Goal: Transaction & Acquisition: Purchase product/service

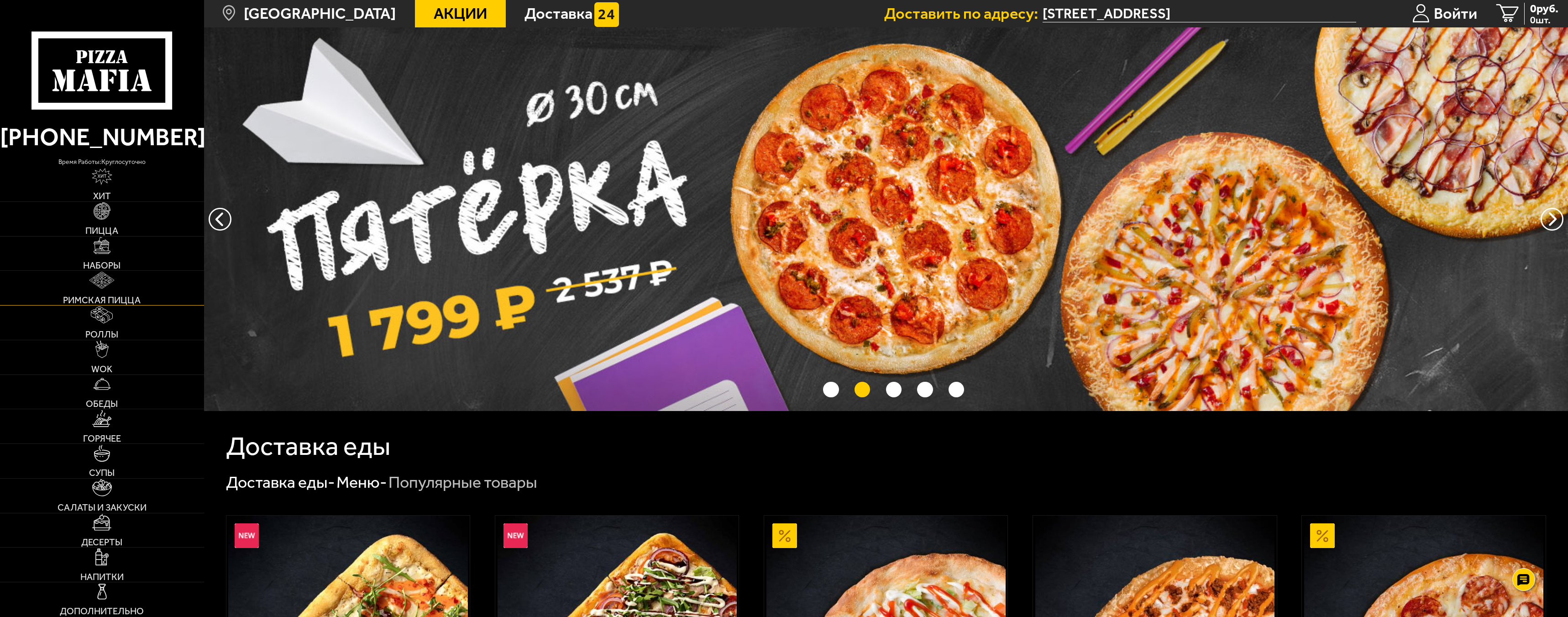
click at [137, 281] on link "Римская пицца" at bounding box center [102, 288] width 204 height 34
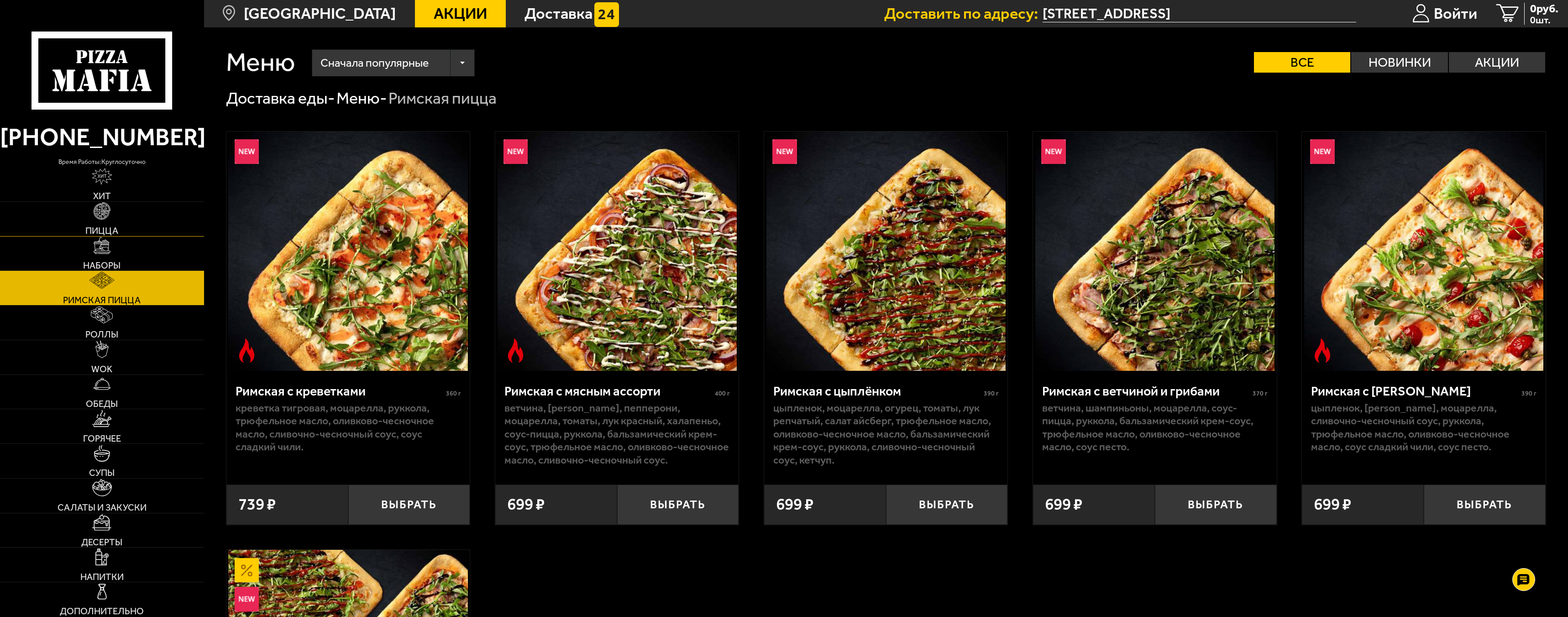
click at [114, 230] on span "Пицца" at bounding box center [102, 230] width 33 height 9
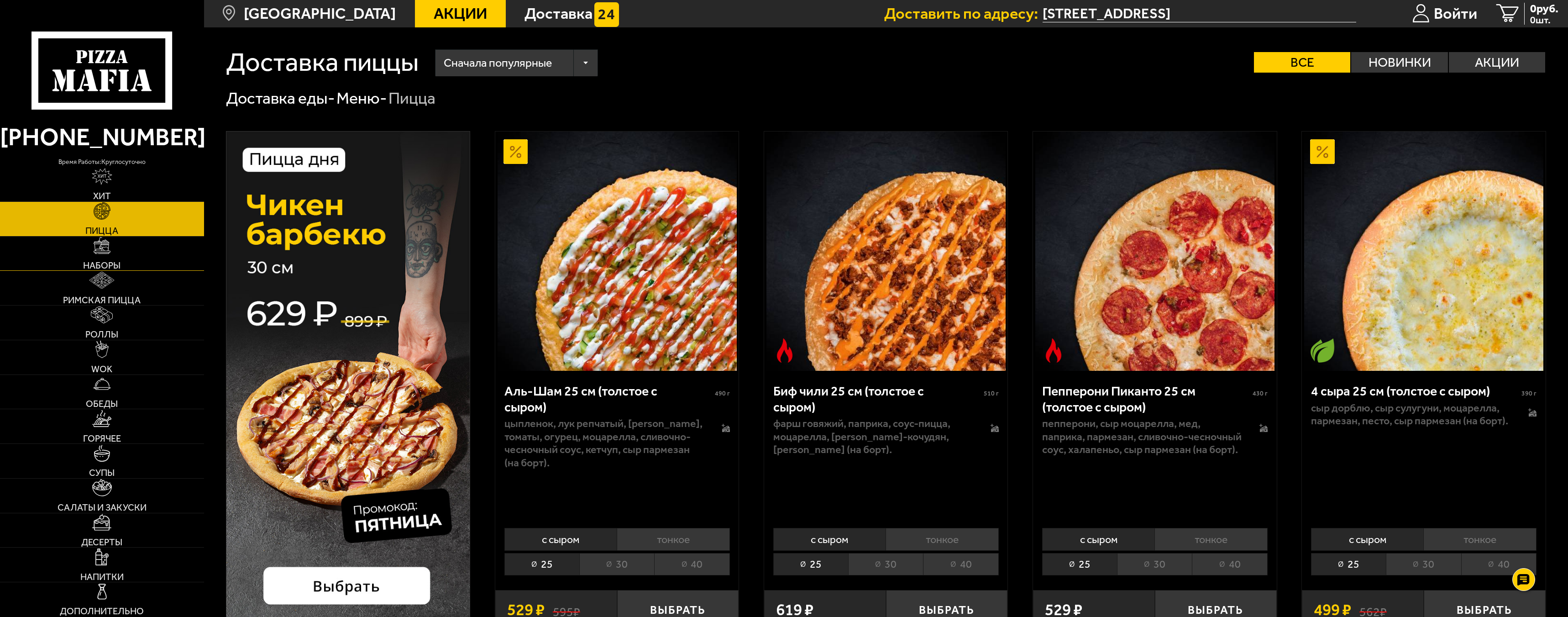
click at [112, 259] on link "Наборы" at bounding box center [102, 254] width 204 height 34
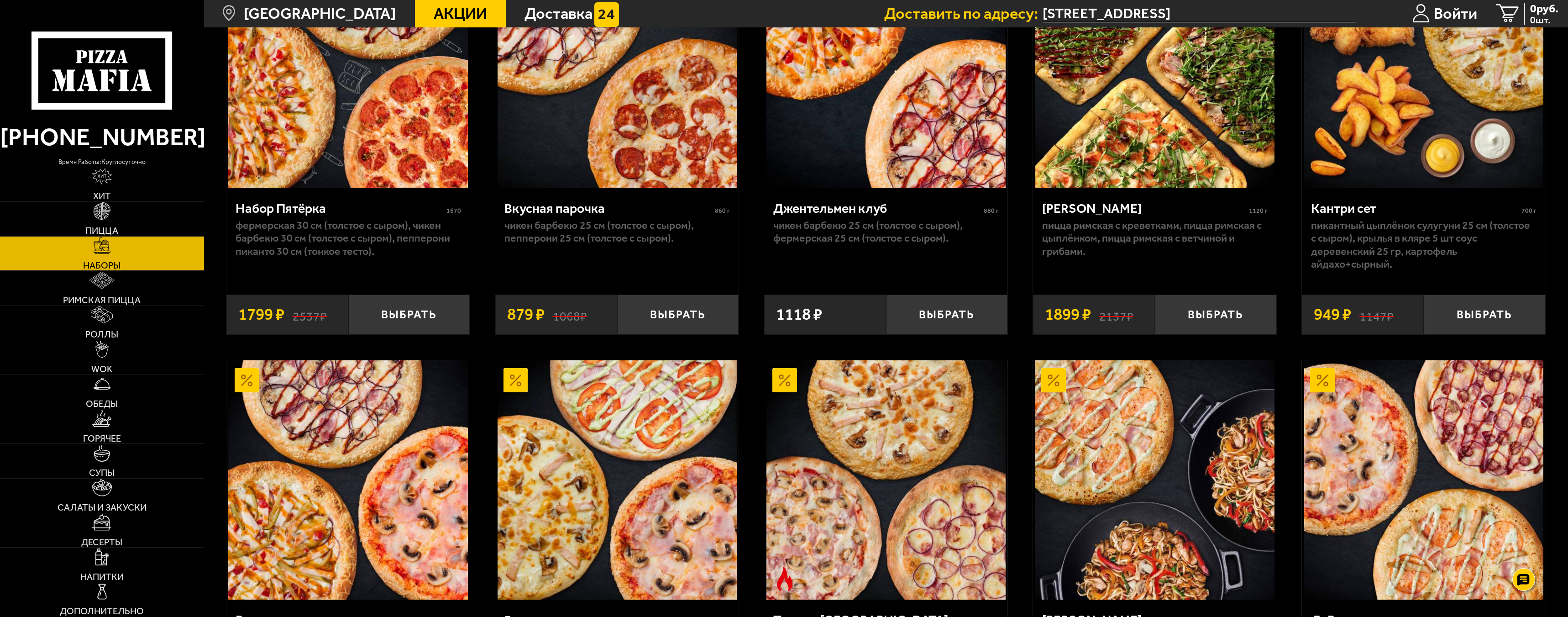
scroll to position [91, 0]
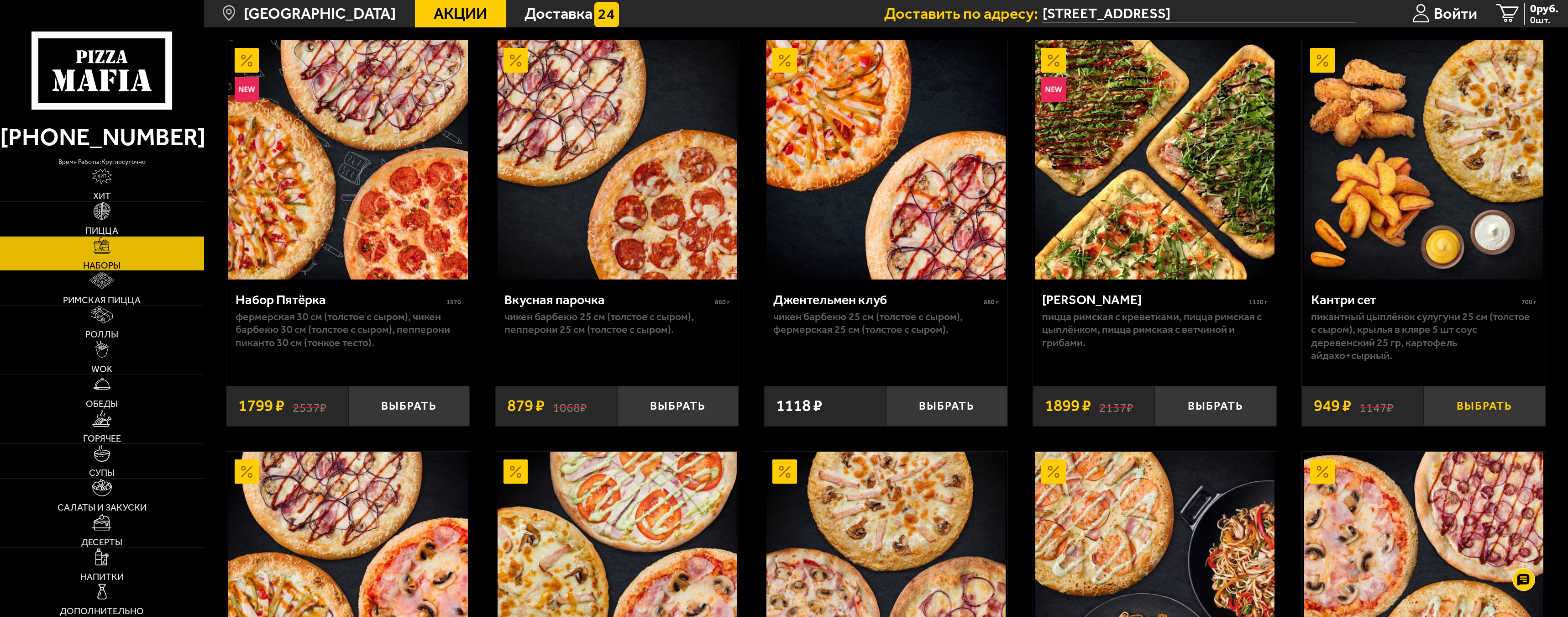
click at [1494, 408] on button "Выбрать" at bounding box center [1485, 406] width 122 height 40
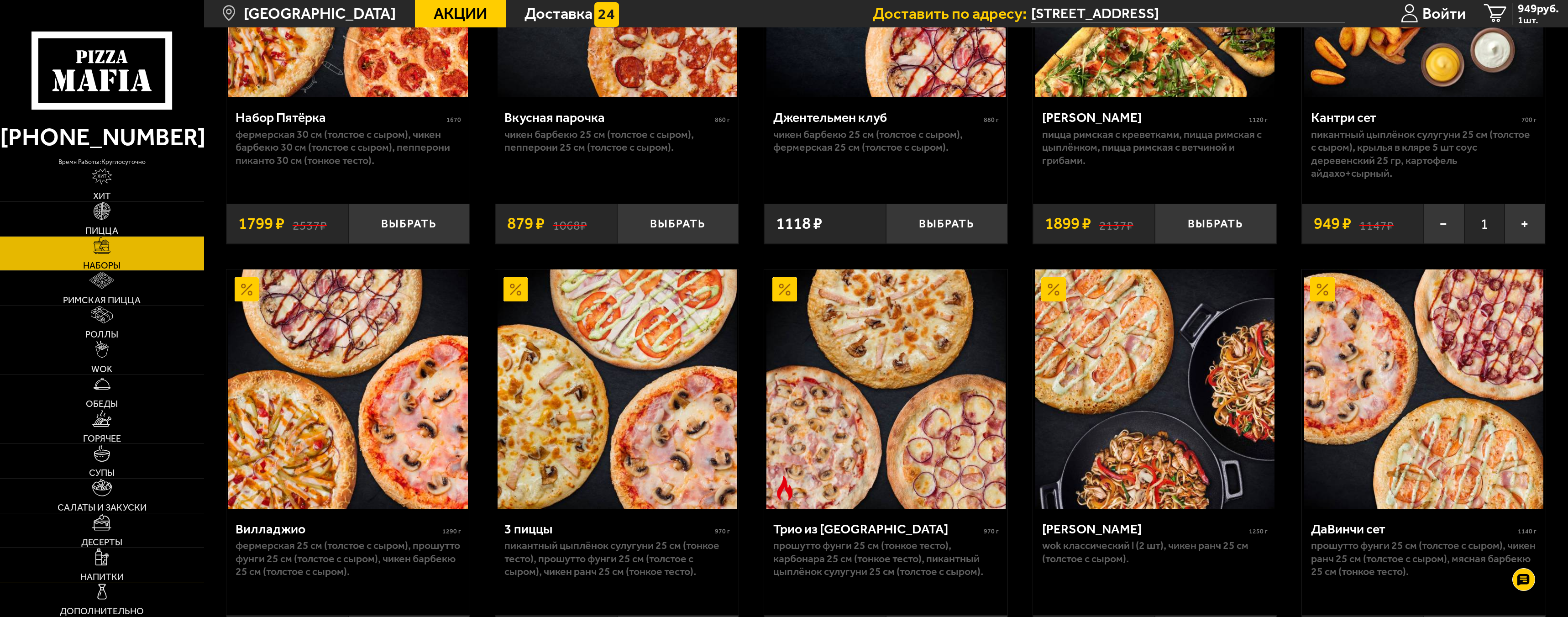
scroll to position [274, 0]
click at [85, 557] on link "Напитки" at bounding box center [102, 565] width 204 height 34
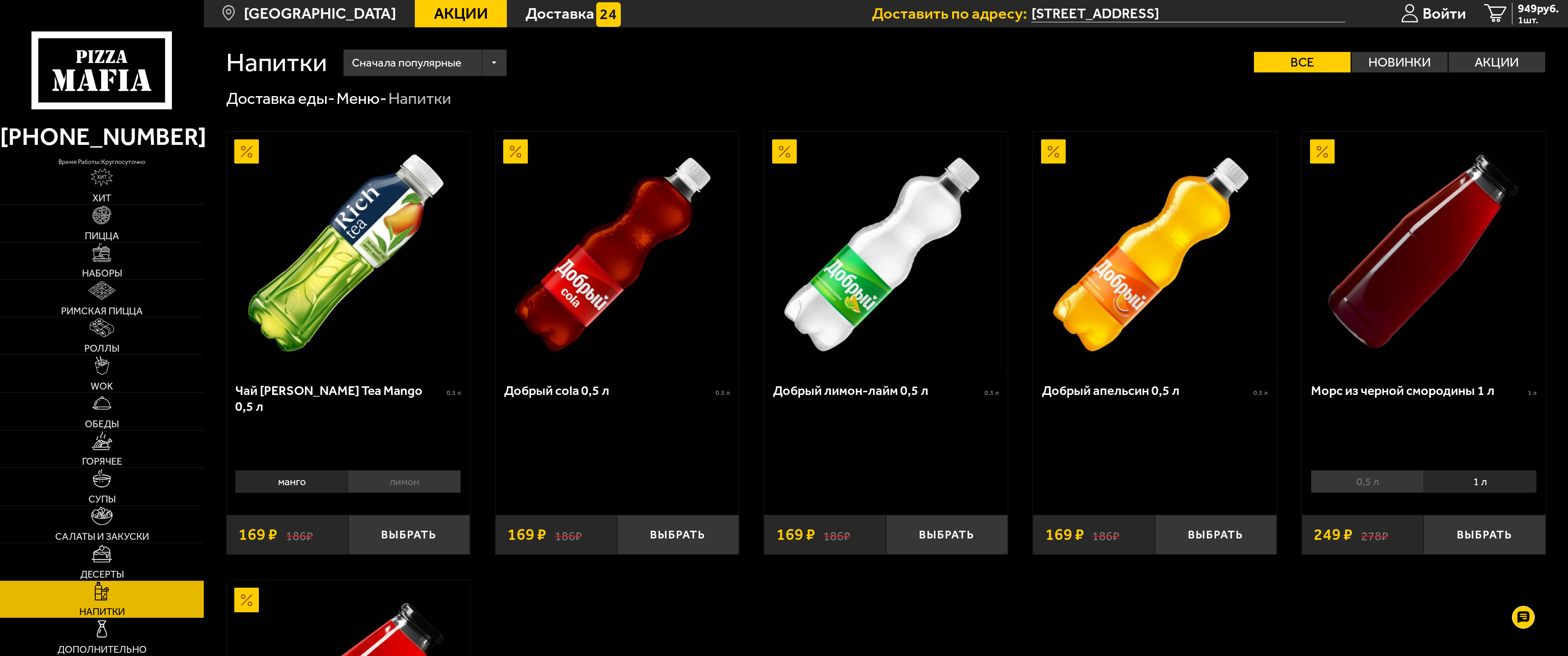
click at [665, 370] on img at bounding box center [617, 251] width 239 height 239
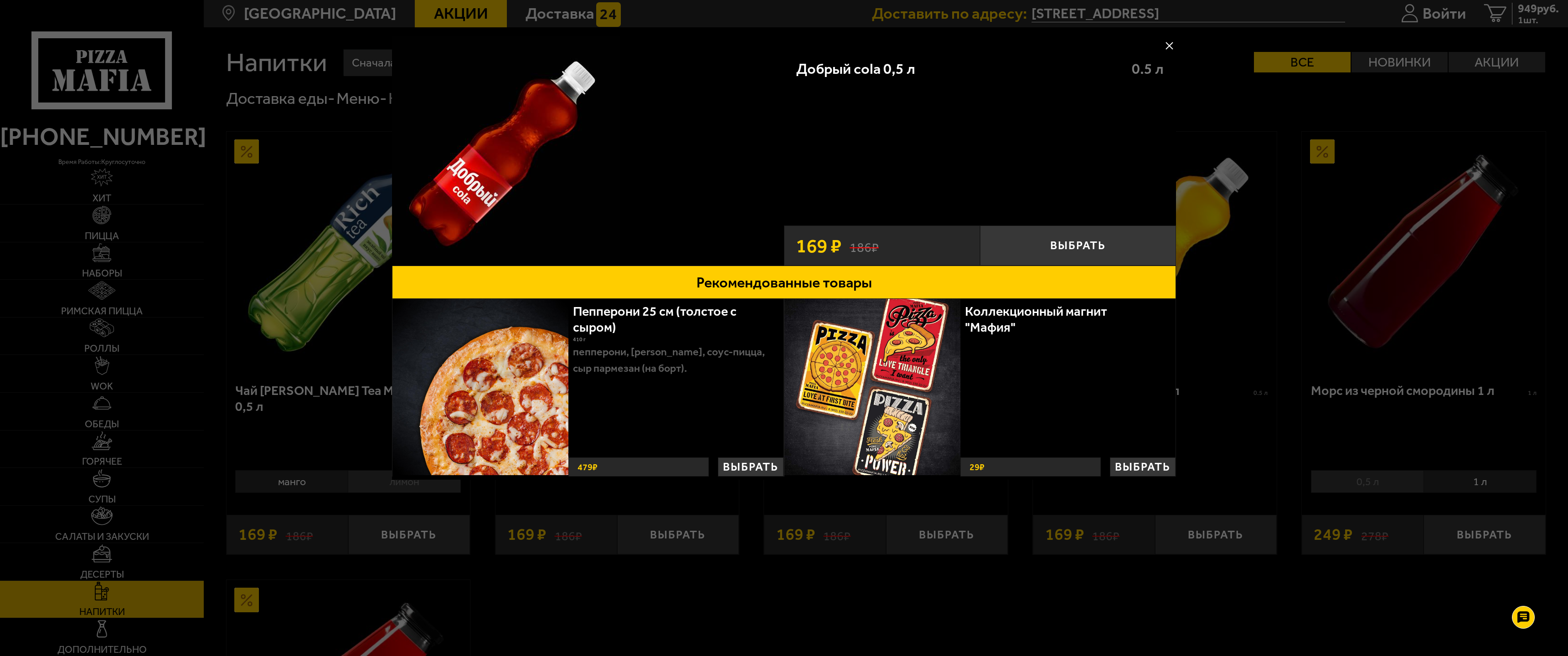
click at [1170, 44] on button at bounding box center [1169, 46] width 13 height 13
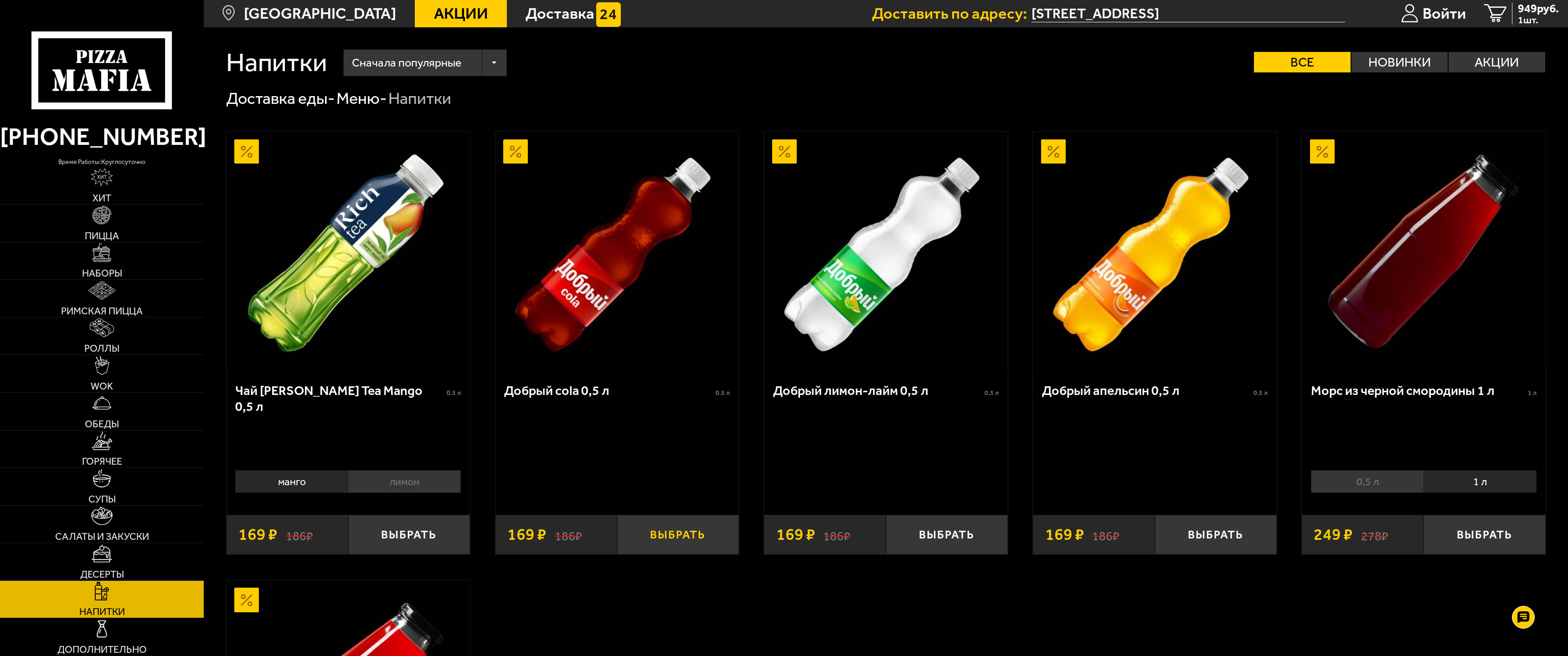
click at [665, 538] on button "Выбрать" at bounding box center [678, 535] width 122 height 40
click at [1494, 18] on icon "2" at bounding box center [1489, 13] width 23 height 19
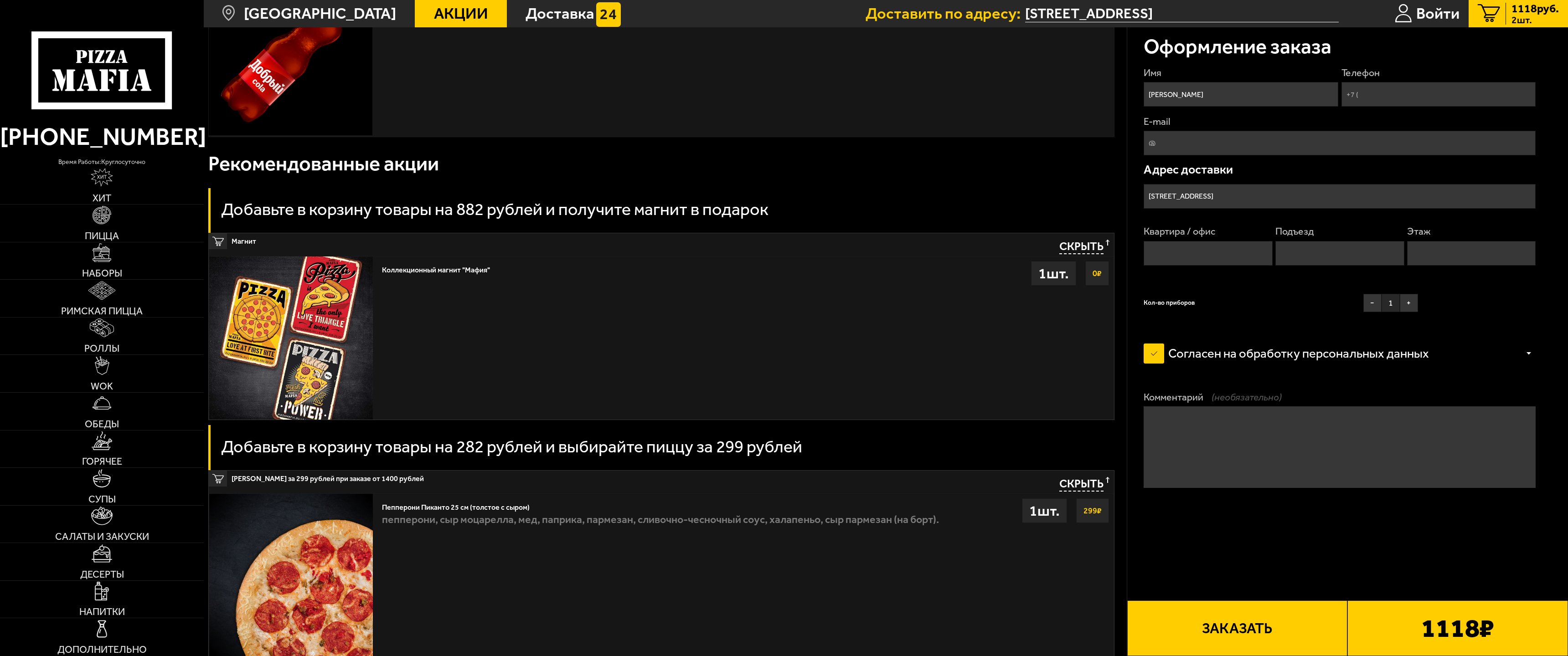
scroll to position [305, 0]
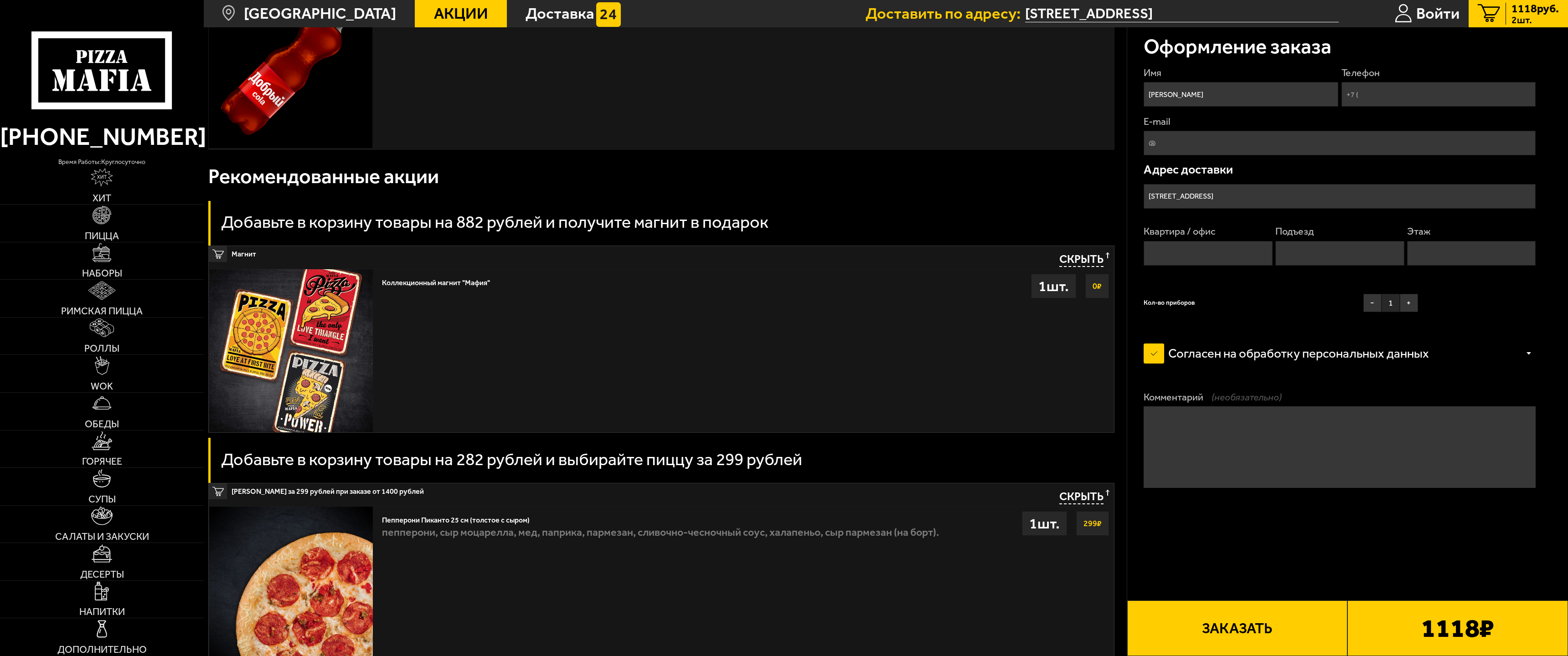
click at [1418, 97] on input "Телефон" at bounding box center [1438, 94] width 194 height 24
type input "[PHONE_NUMBER]"
click at [1206, 259] on input "Квартира / офис" at bounding box center [1208, 253] width 129 height 24
type input "3"
drag, startPoint x: 1344, startPoint y: 245, endPoint x: 1339, endPoint y: 249, distance: 6.4
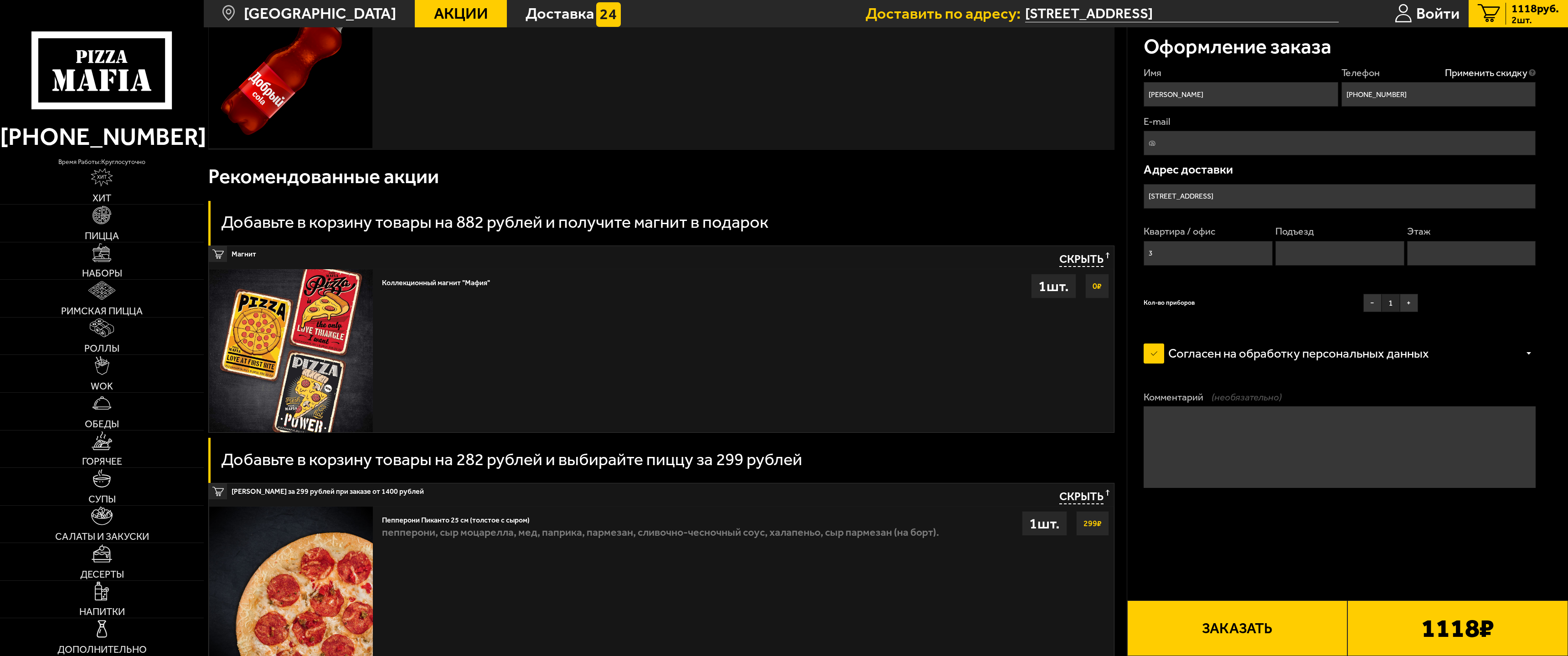
click at [1344, 246] on input "Подъезд" at bounding box center [1340, 253] width 129 height 24
type input "1"
click at [1451, 247] on input "Этаж" at bounding box center [1472, 253] width 129 height 24
type input "1"
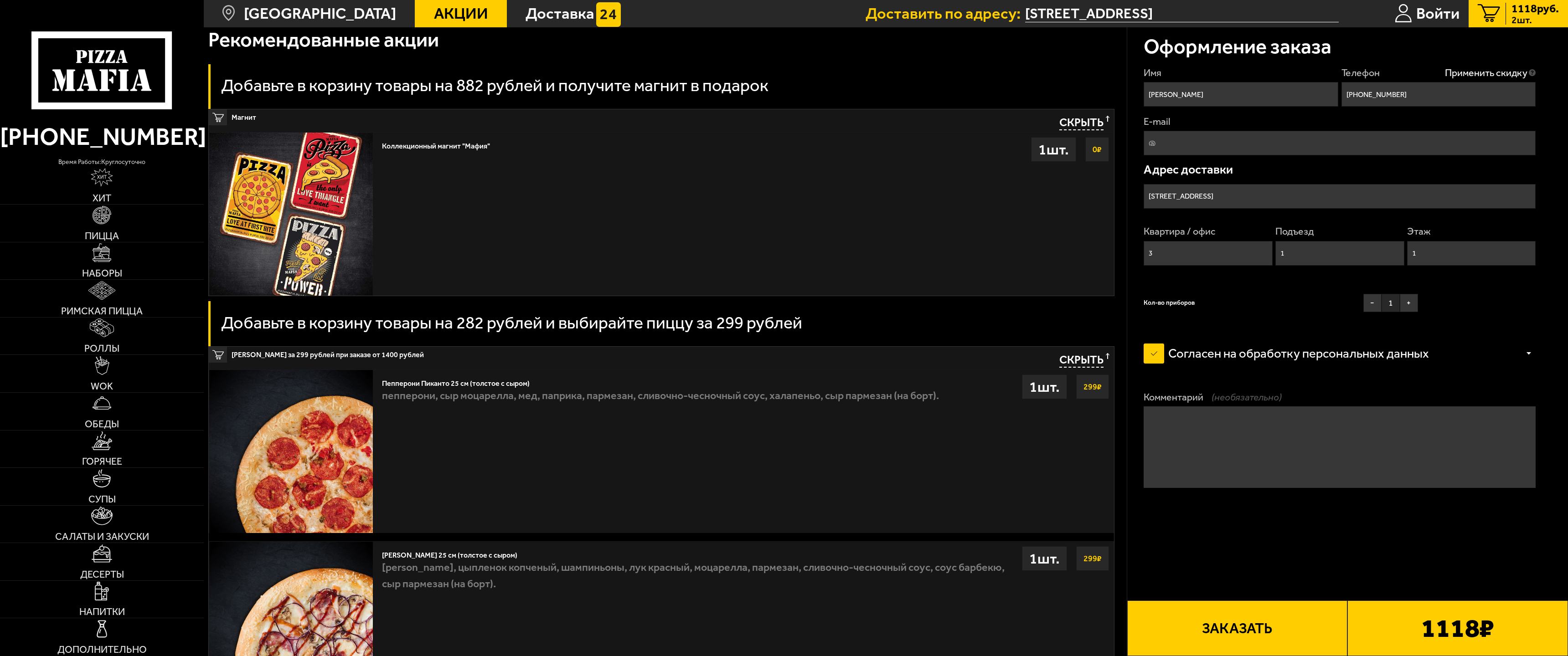
click at [1231, 601] on button "Заказать" at bounding box center [1237, 628] width 220 height 55
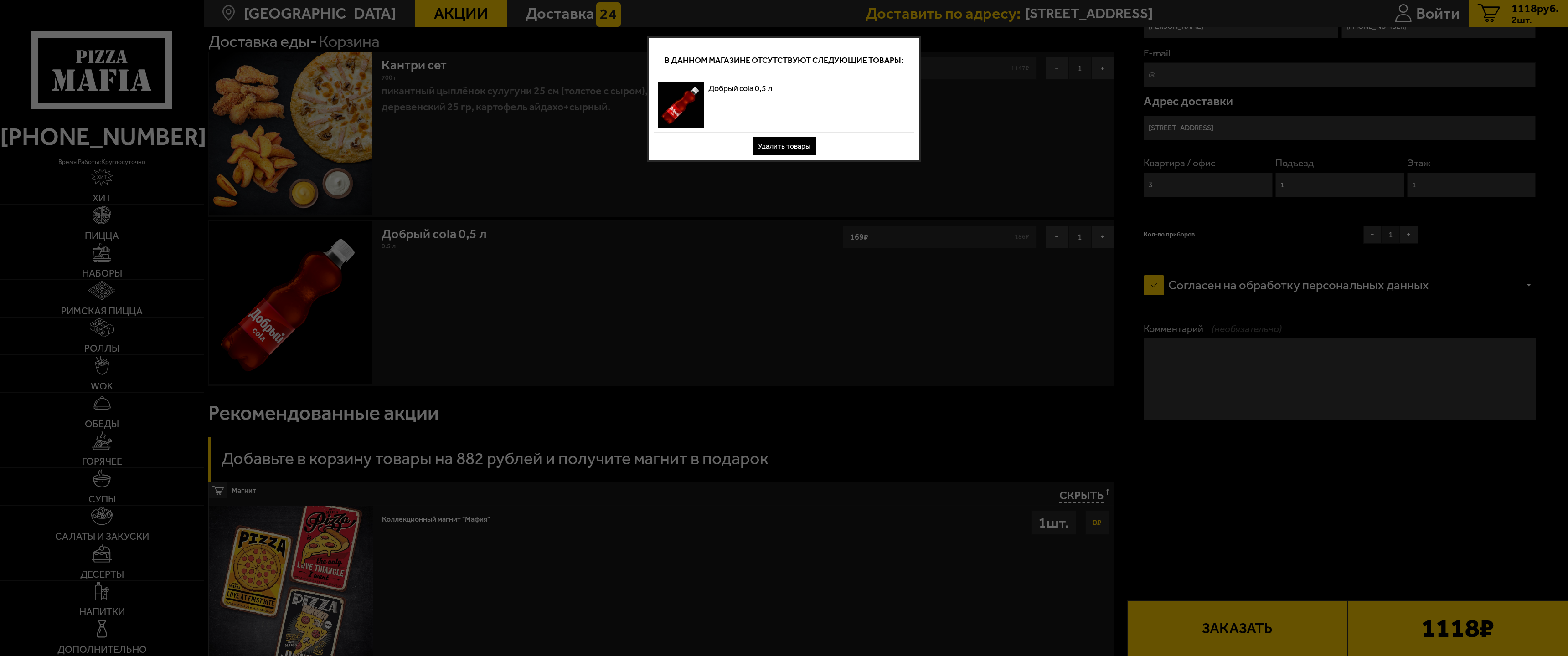
scroll to position [0, 0]
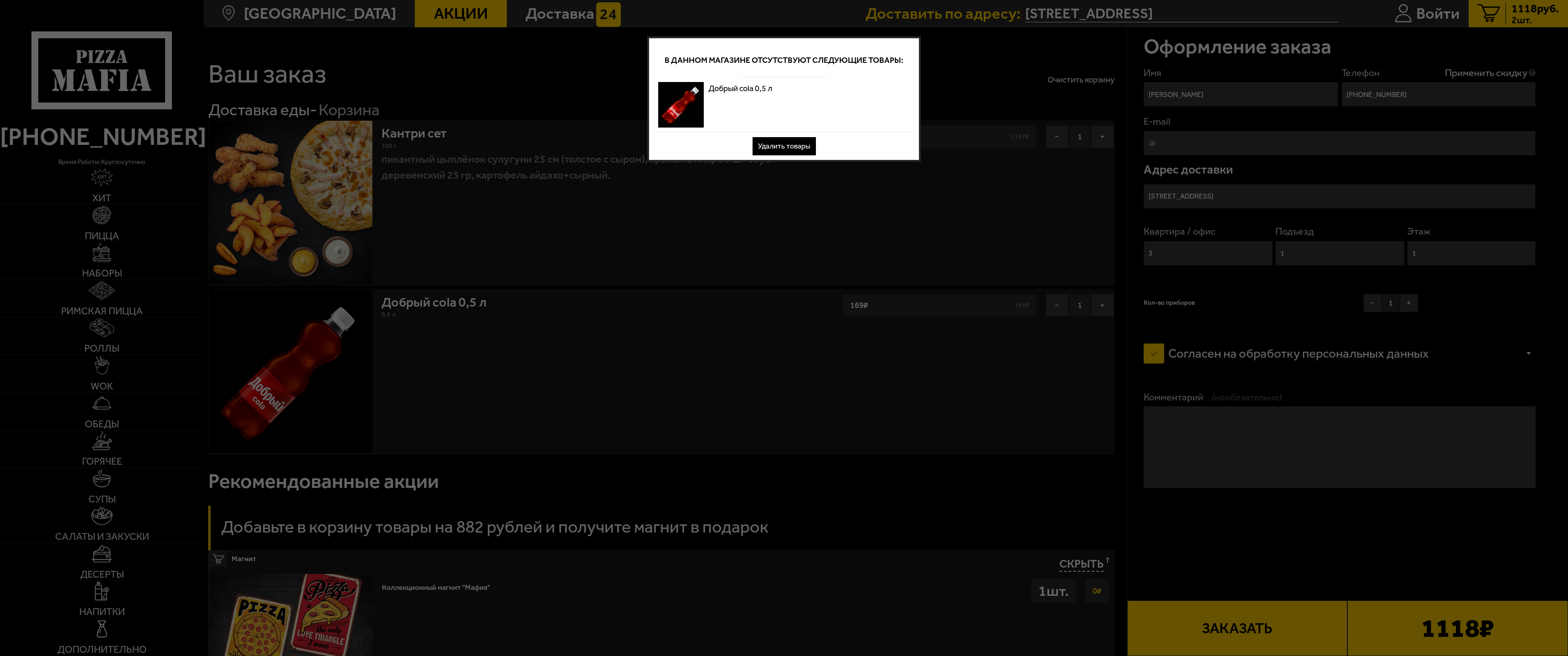
click at [801, 144] on button "Удалить товары" at bounding box center [784, 146] width 63 height 18
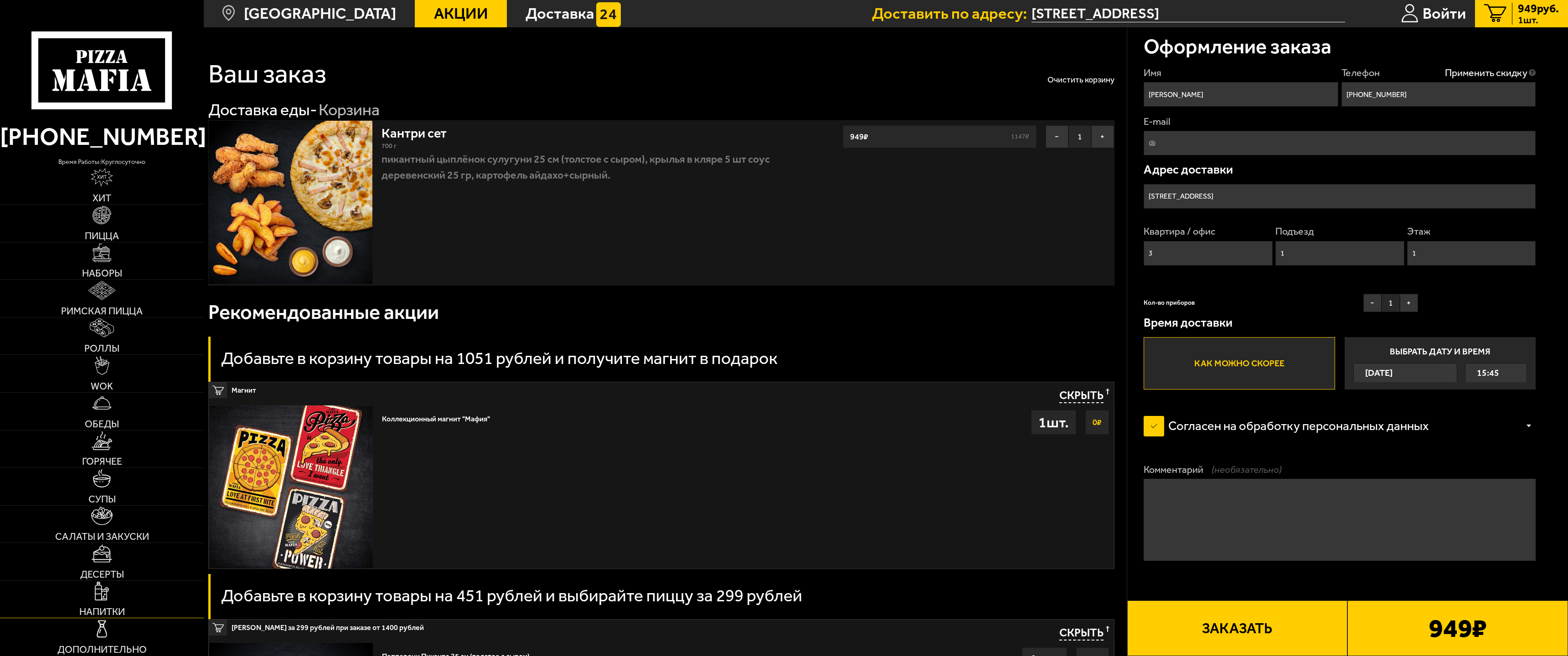
click at [113, 581] on link "Напитки" at bounding box center [102, 599] width 204 height 37
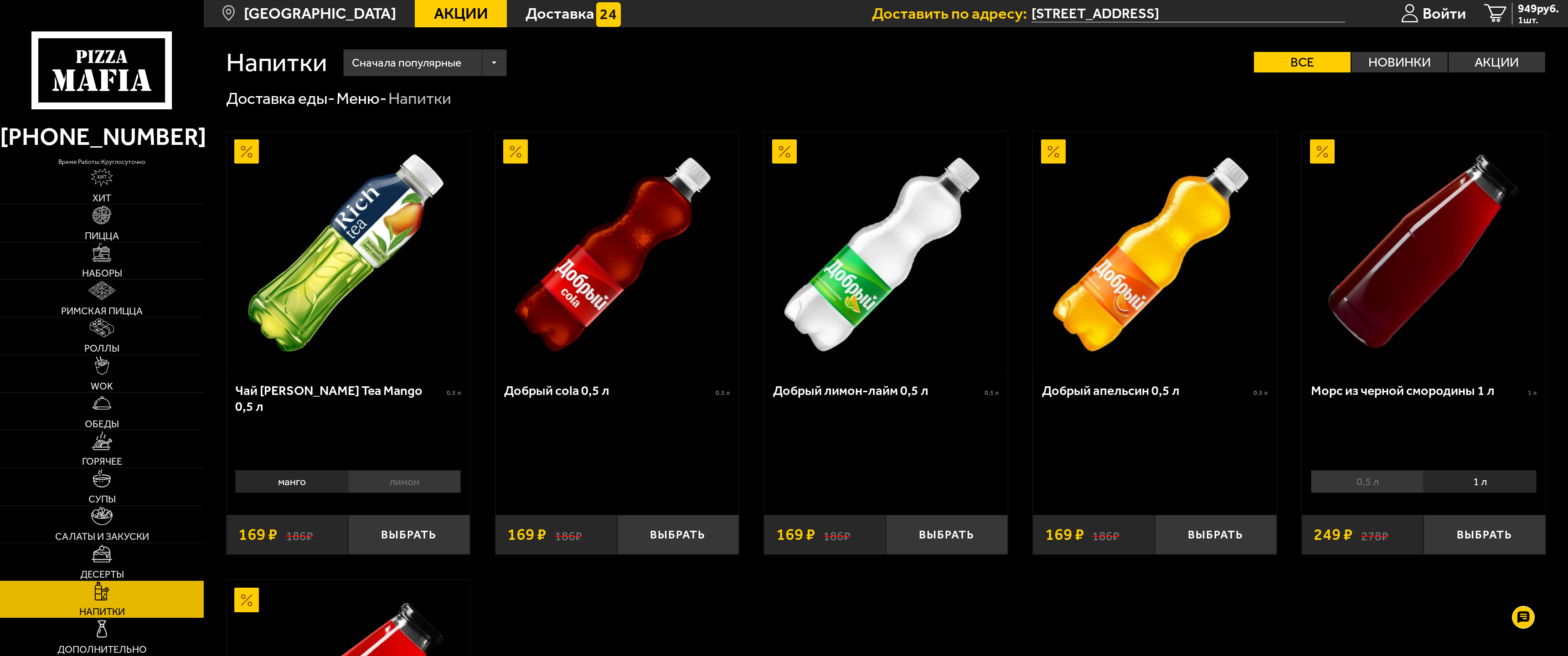
click at [932, 298] on img at bounding box center [886, 251] width 239 height 239
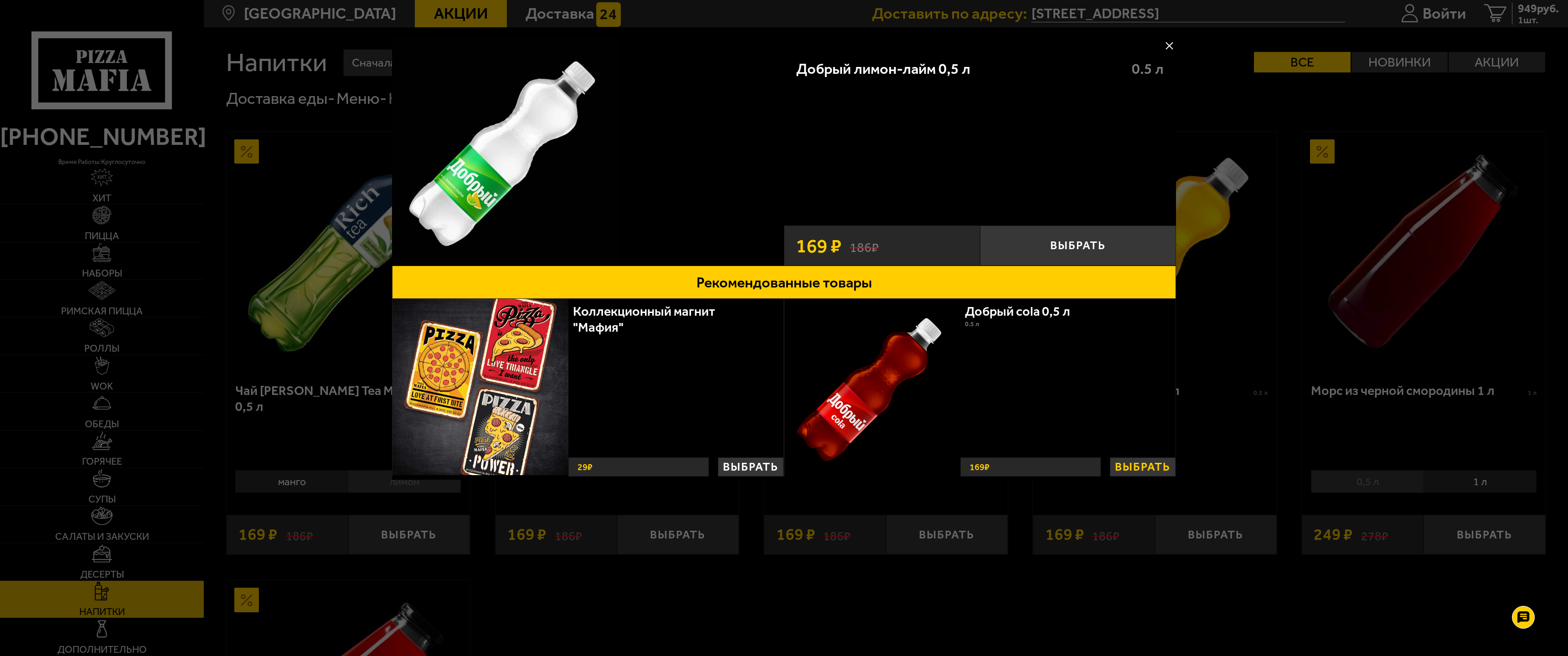
drag, startPoint x: 1154, startPoint y: 472, endPoint x: 1161, endPoint y: 471, distance: 7.1
click at [1154, 472] on button "Выбрать" at bounding box center [1143, 467] width 66 height 19
click at [1038, 251] on button "Выбрать" at bounding box center [1078, 246] width 196 height 40
click at [1175, 46] on button at bounding box center [1169, 46] width 13 height 13
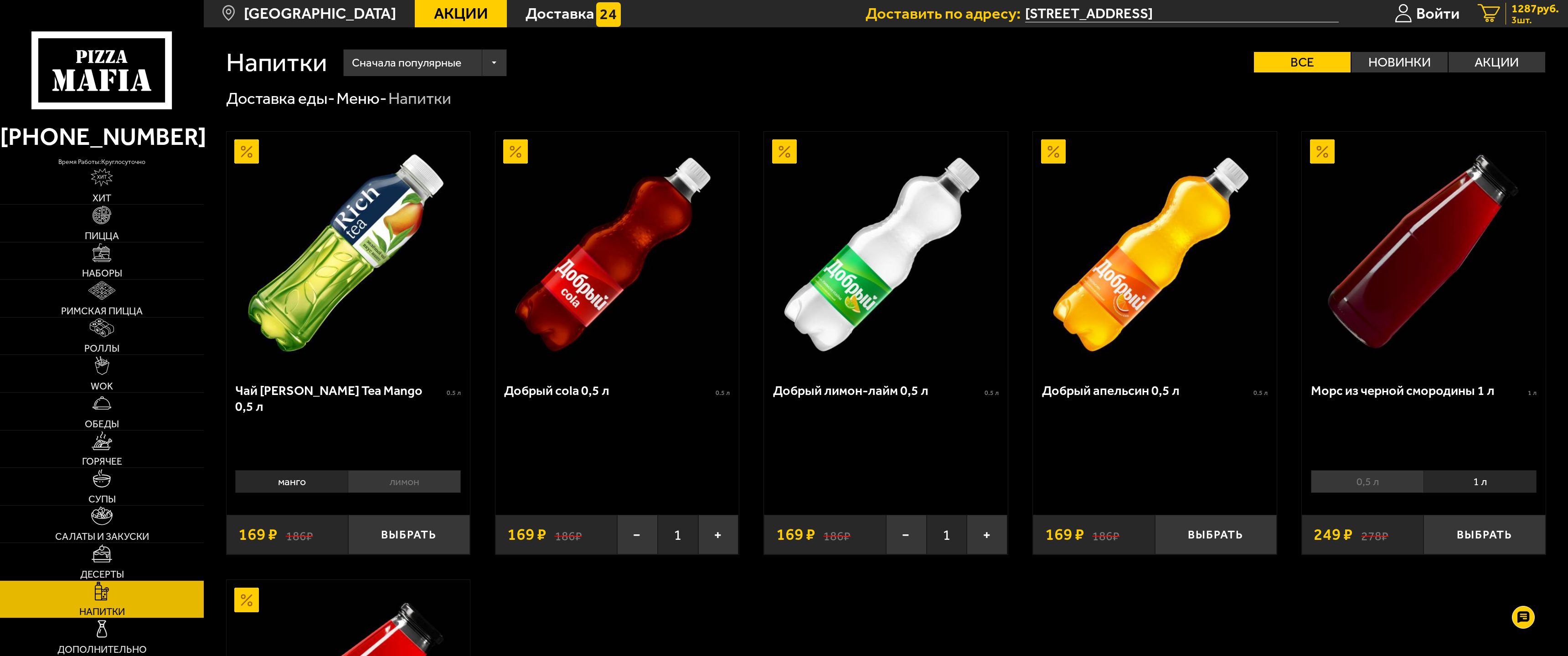
click at [1539, 13] on span "1287 руб." at bounding box center [1535, 8] width 47 height 12
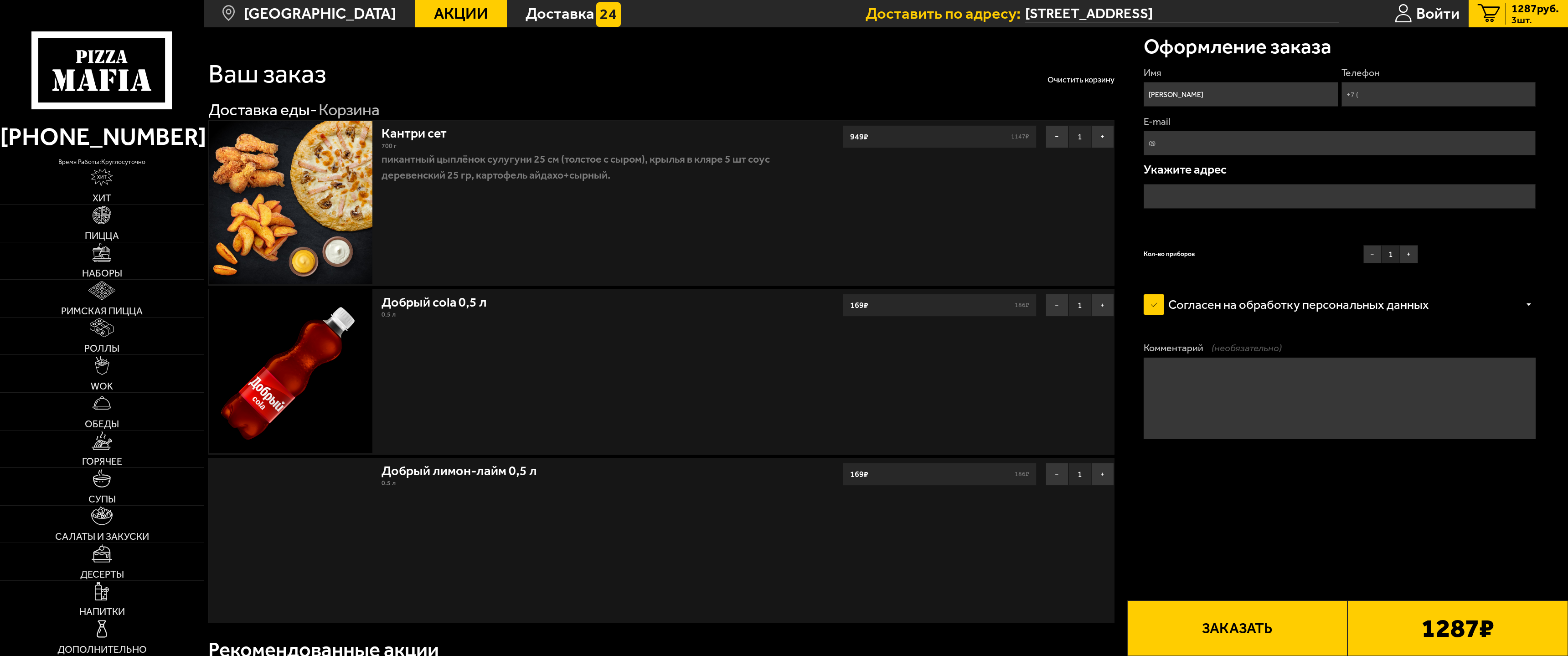
type input "[STREET_ADDRESS]"
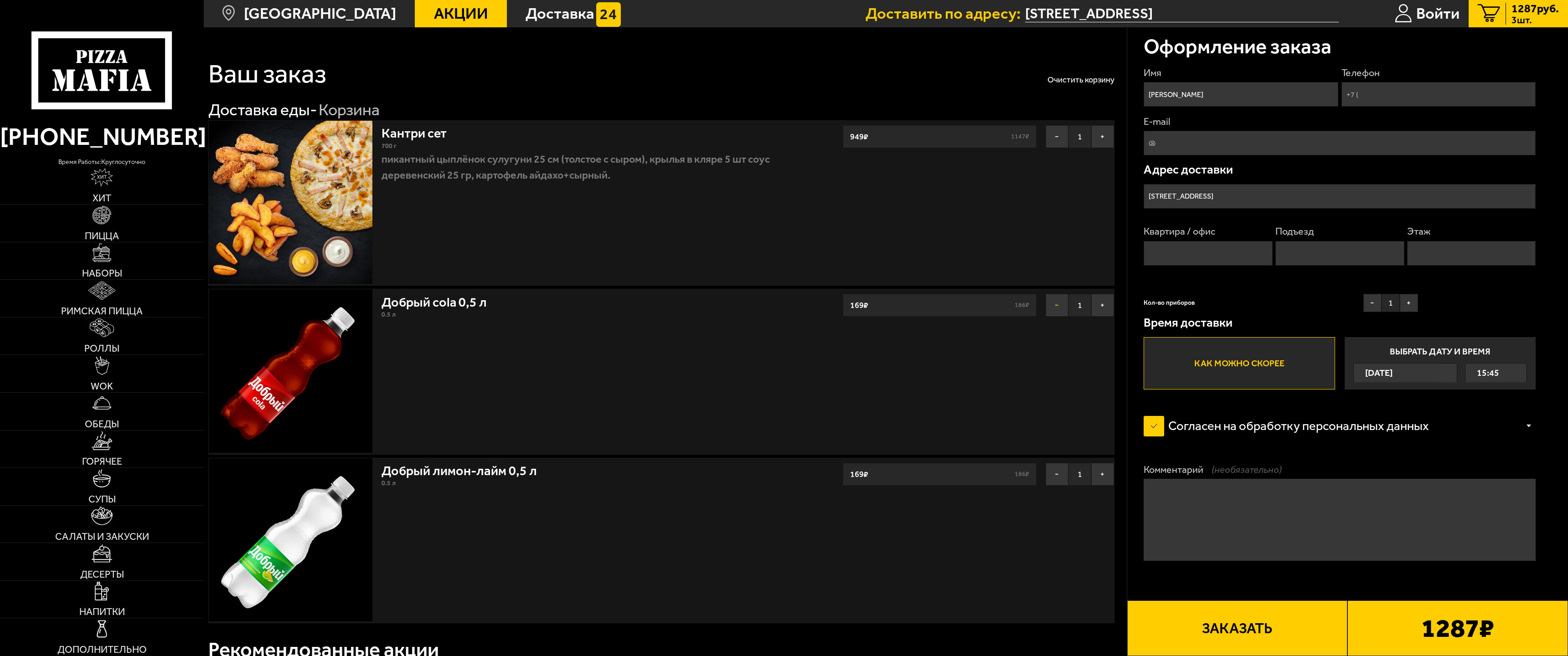
click at [1059, 311] on button "−" at bounding box center [1057, 305] width 23 height 23
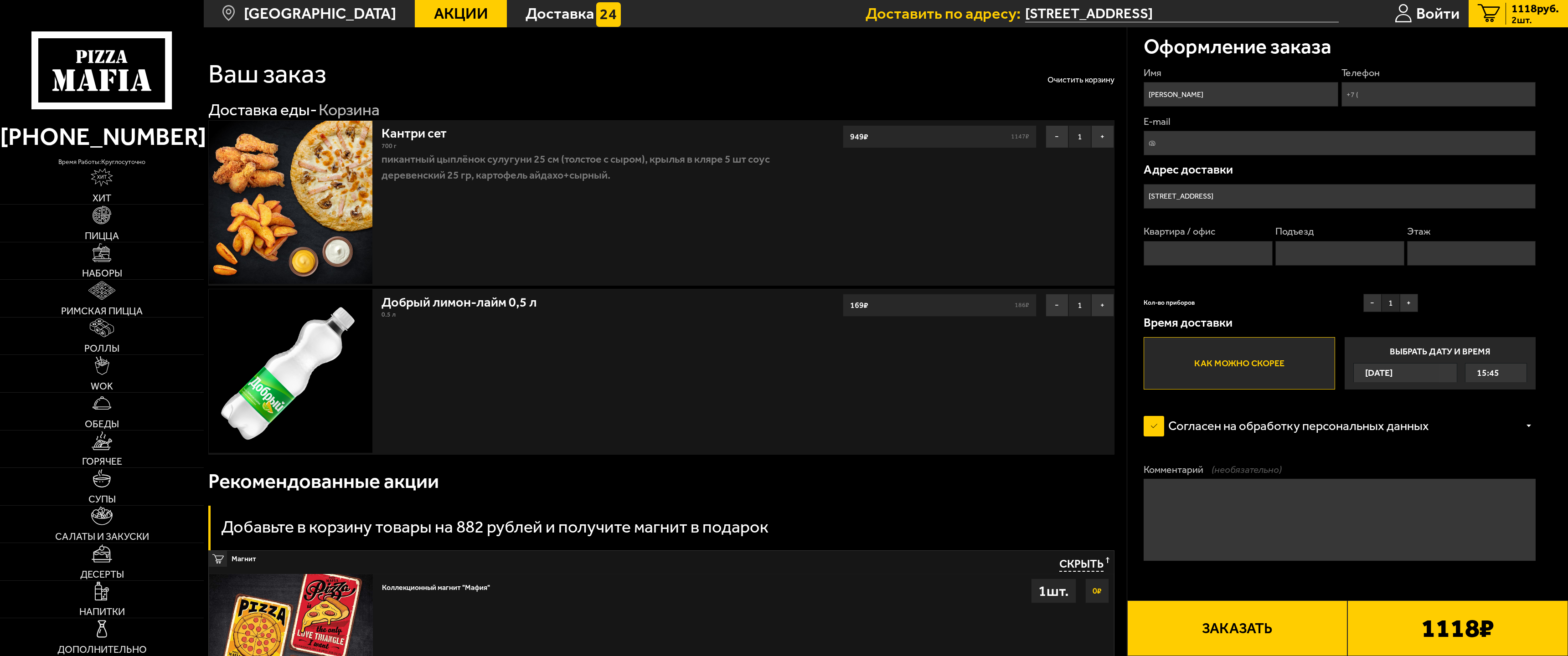
click at [1240, 601] on button "Заказать" at bounding box center [1237, 628] width 220 height 55
click at [1201, 245] on input "Квартира / офис" at bounding box center [1208, 253] width 129 height 24
type input "3"
click at [1314, 249] on input "Подъезд" at bounding box center [1340, 253] width 129 height 24
type input "1"
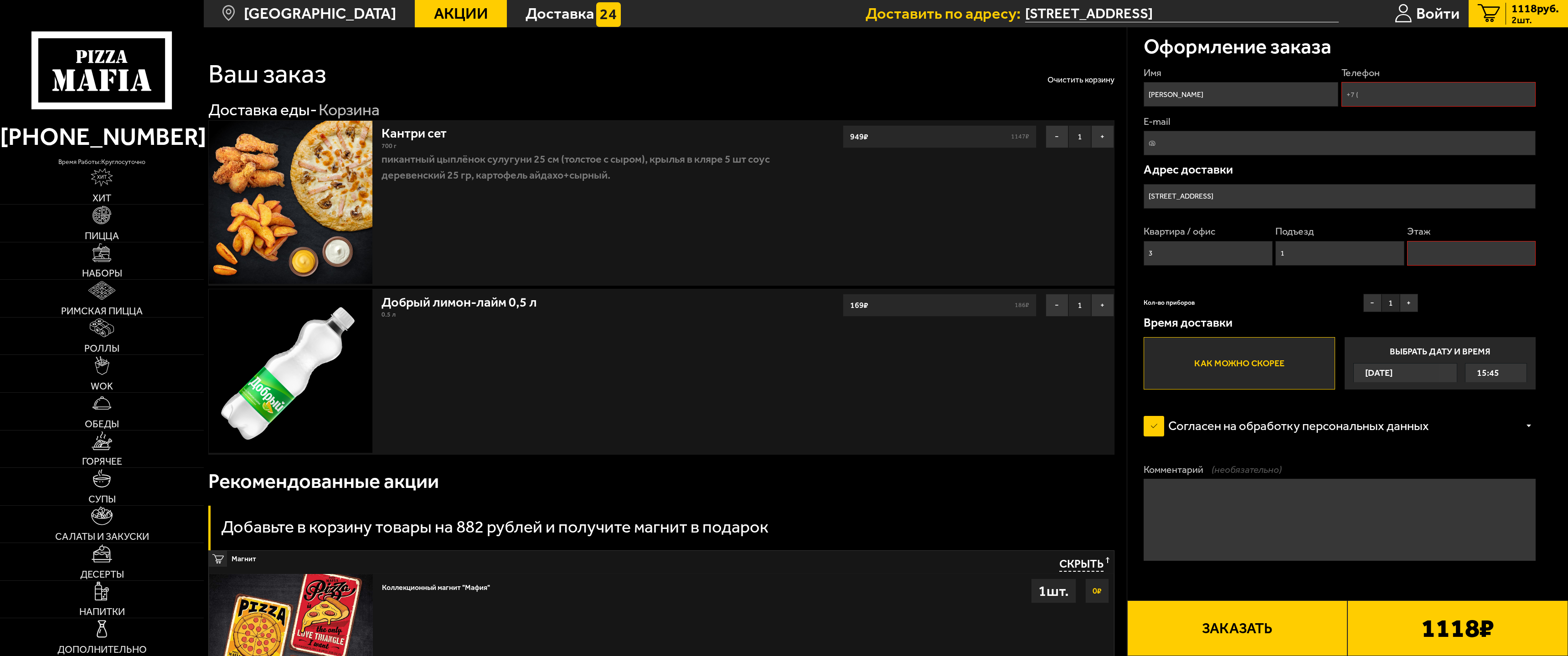
click at [1455, 243] on input "Этаж" at bounding box center [1472, 253] width 129 height 24
type input "1"
click at [1461, 101] on input "Телефон" at bounding box center [1438, 94] width 194 height 24
type input "[PHONE_NUMBER]"
click at [1226, 601] on button "Заказать" at bounding box center [1237, 628] width 220 height 55
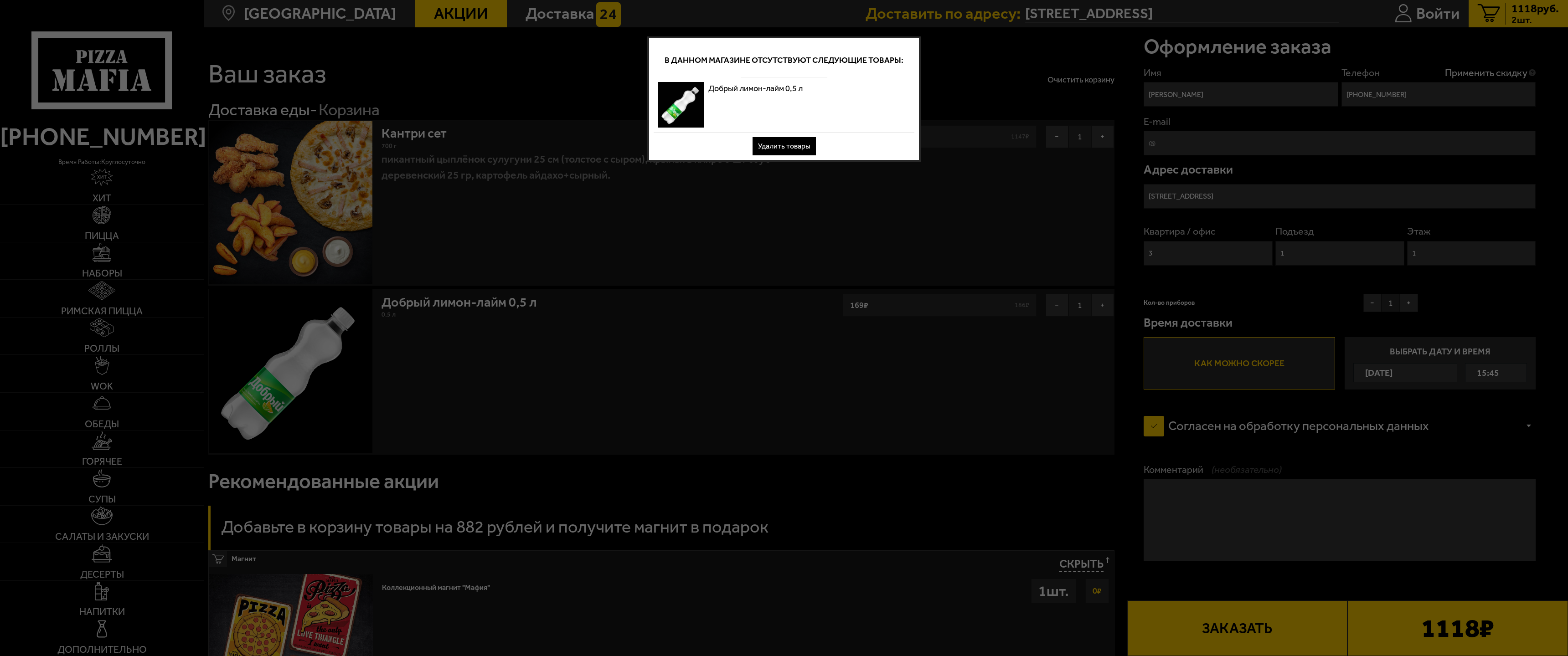
click at [774, 144] on button "Удалить товары" at bounding box center [784, 146] width 63 height 18
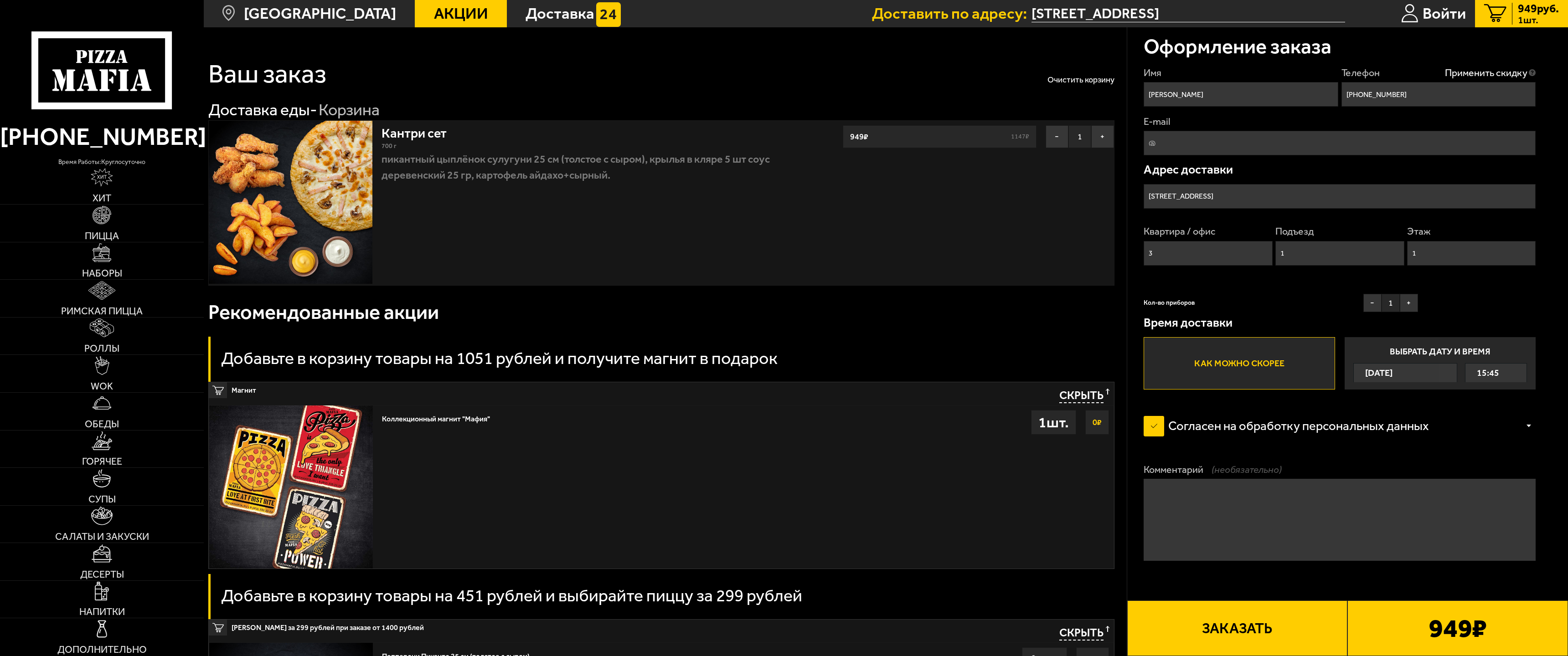
click at [1251, 601] on button "Заказать" at bounding box center [1237, 628] width 220 height 55
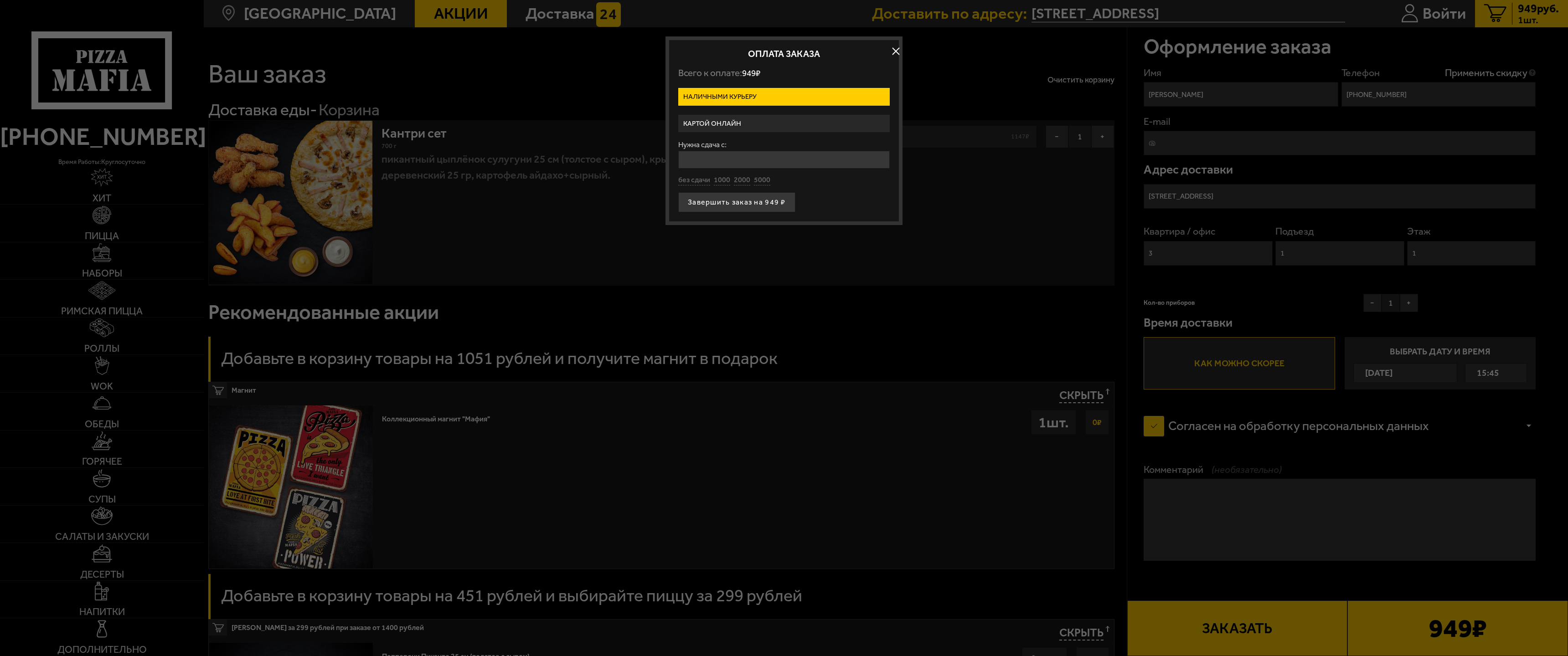
click at [707, 120] on label "Картой онлайн" at bounding box center [783, 124] width 211 height 18
click at [0, 0] on input "Картой онлайн" at bounding box center [0, 0] width 0 height 0
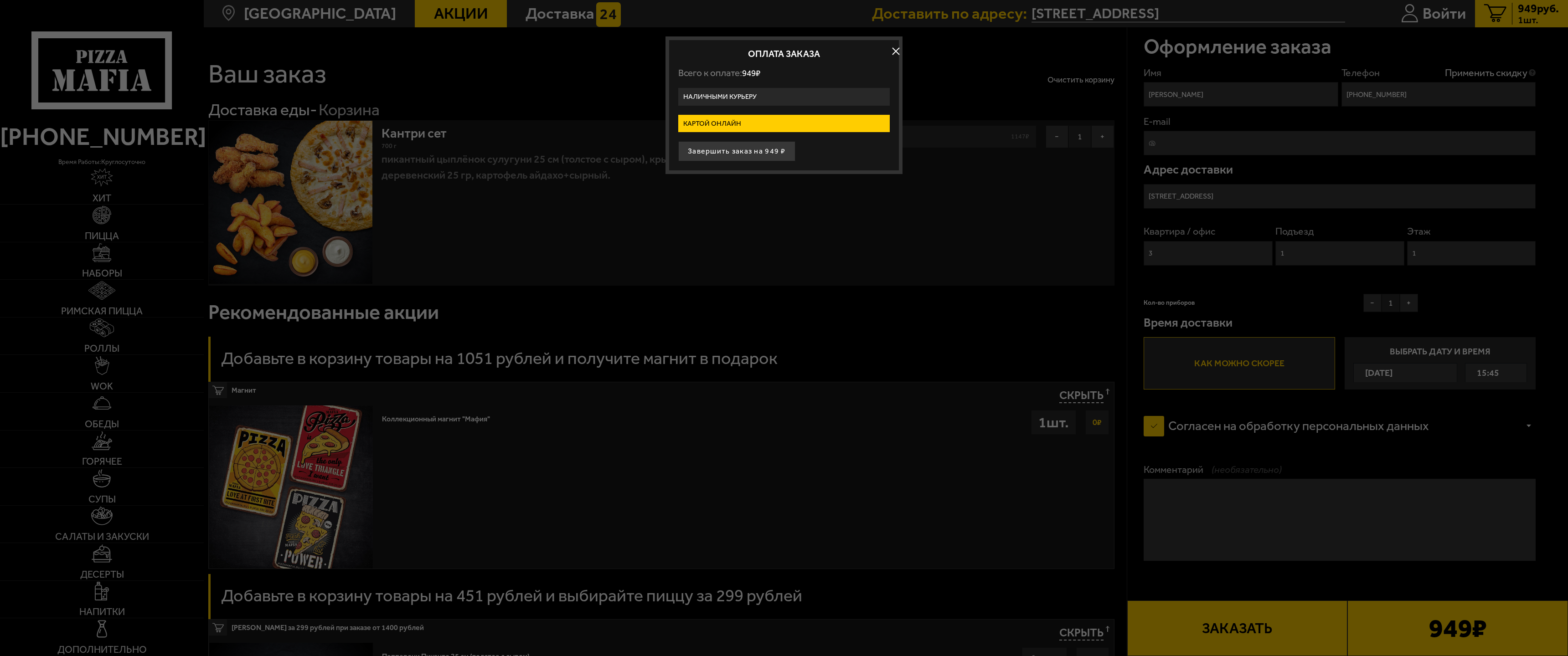
click at [701, 94] on label "Наличными курьеру" at bounding box center [783, 97] width 211 height 18
click at [0, 0] on input "Наличными курьеру" at bounding box center [0, 0] width 0 height 0
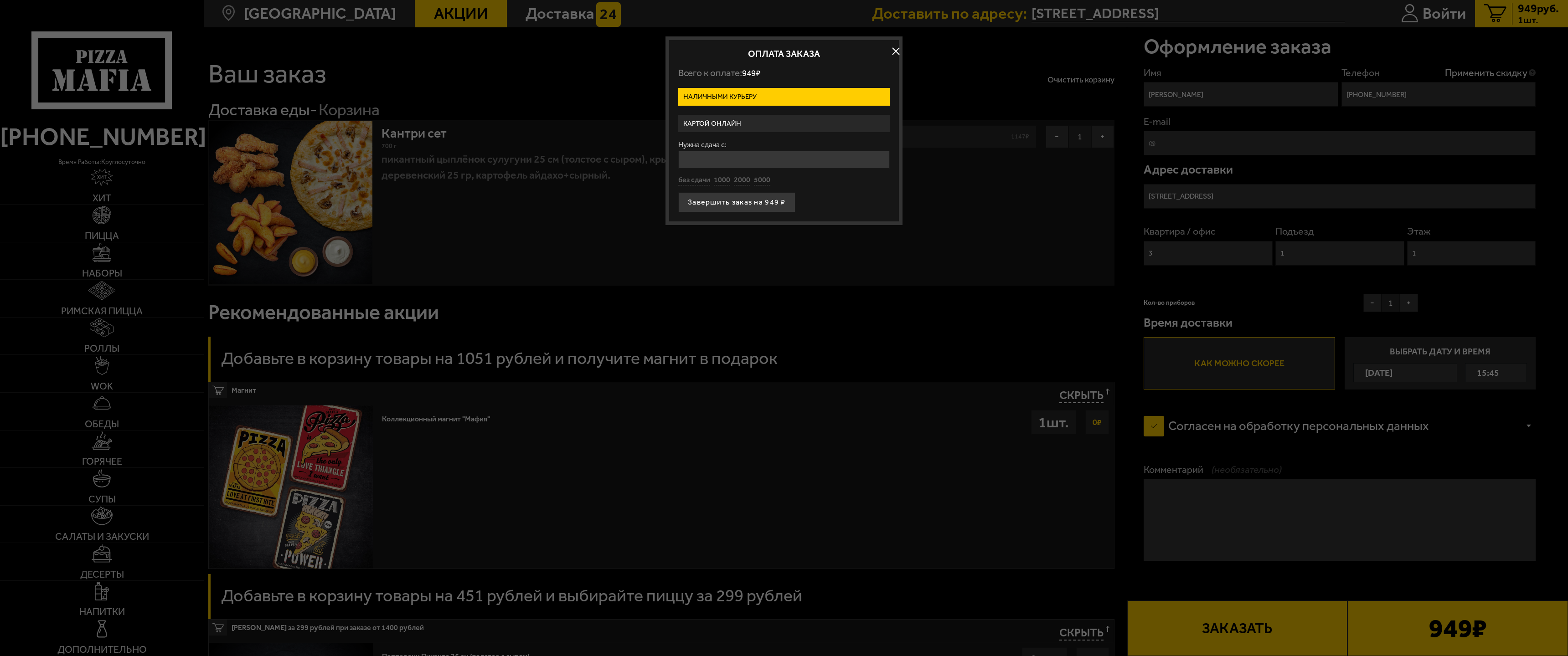
click at [763, 124] on label "Картой онлайн" at bounding box center [783, 124] width 211 height 18
click at [0, 0] on input "Картой онлайн" at bounding box center [0, 0] width 0 height 0
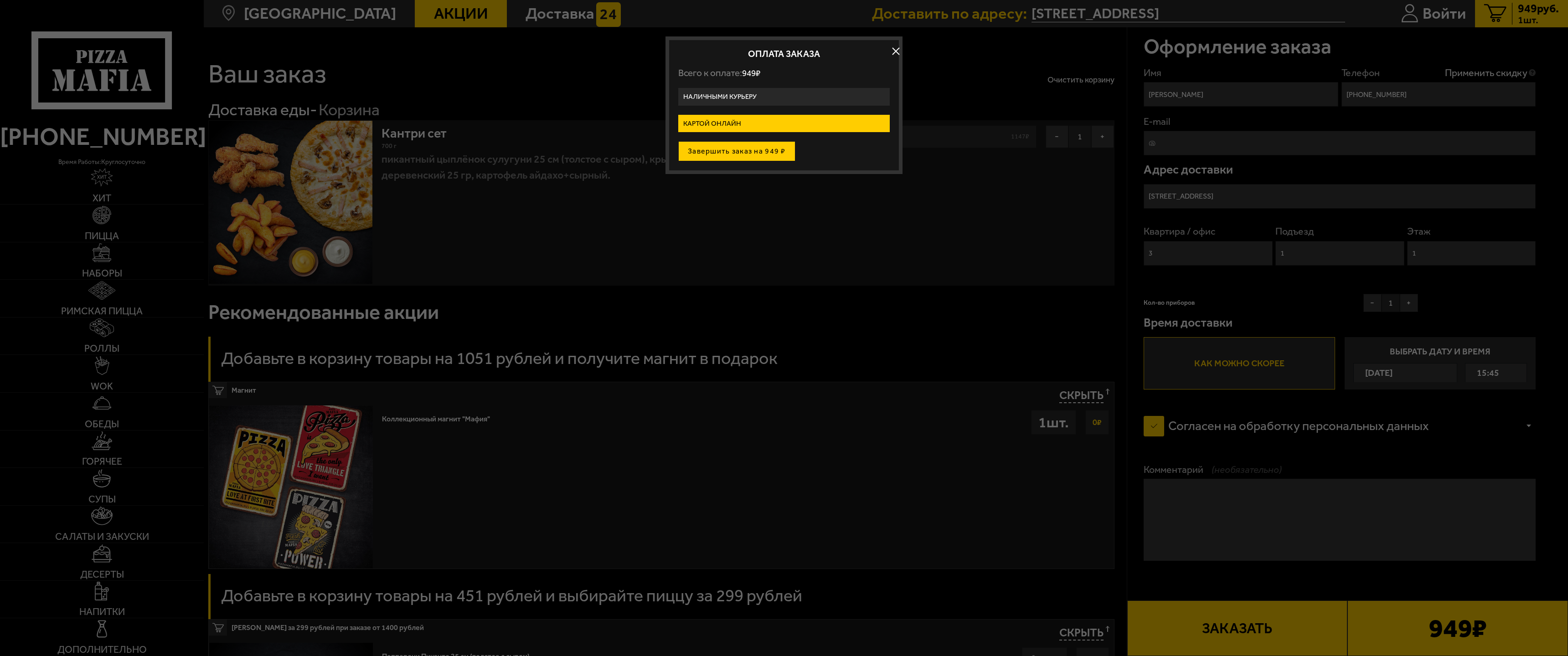
click at [764, 152] on button "Завершить заказ на 949 ₽" at bounding box center [737, 151] width 117 height 20
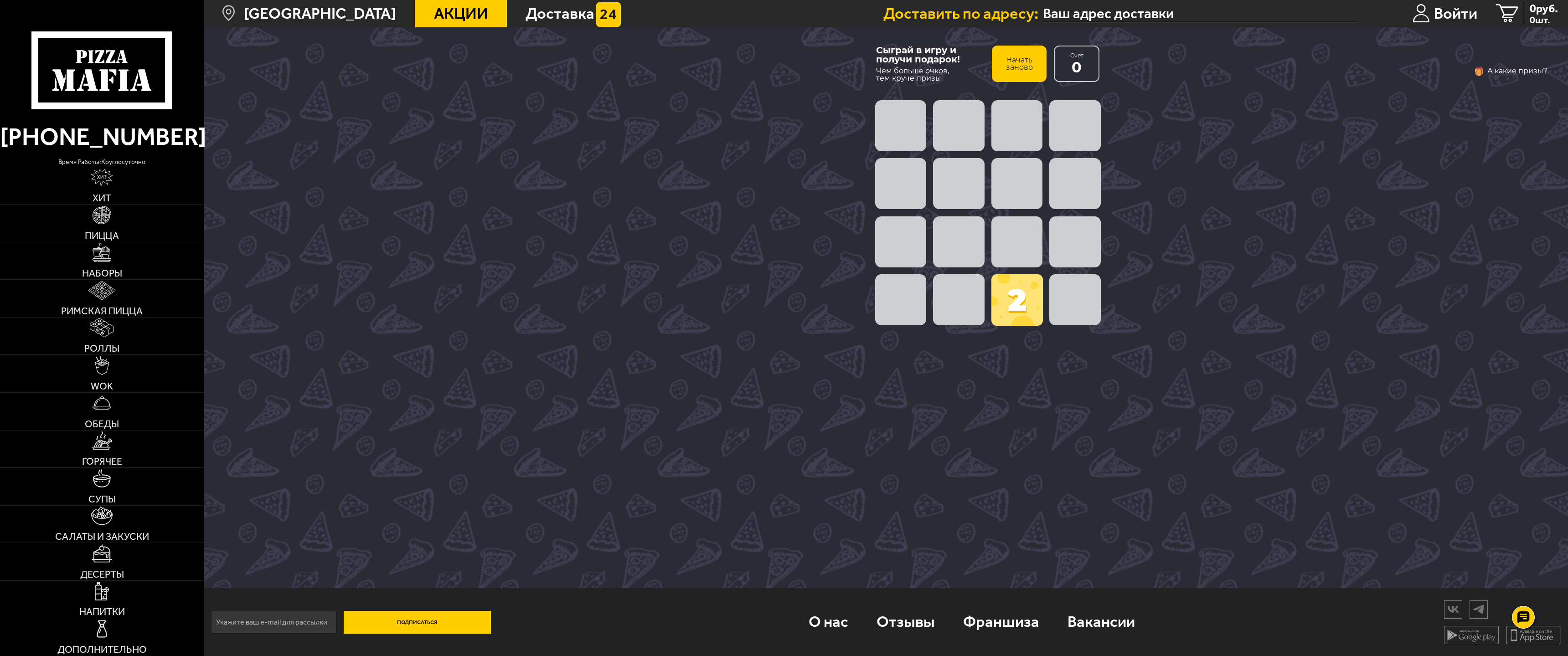
click at [1026, 307] on span at bounding box center [1017, 300] width 52 height 52
click at [945, 117] on span at bounding box center [959, 126] width 51 height 51
click at [968, 126] on span at bounding box center [959, 126] width 51 height 51
click at [971, 304] on span at bounding box center [959, 300] width 51 height 51
click at [884, 303] on span at bounding box center [901, 300] width 51 height 51
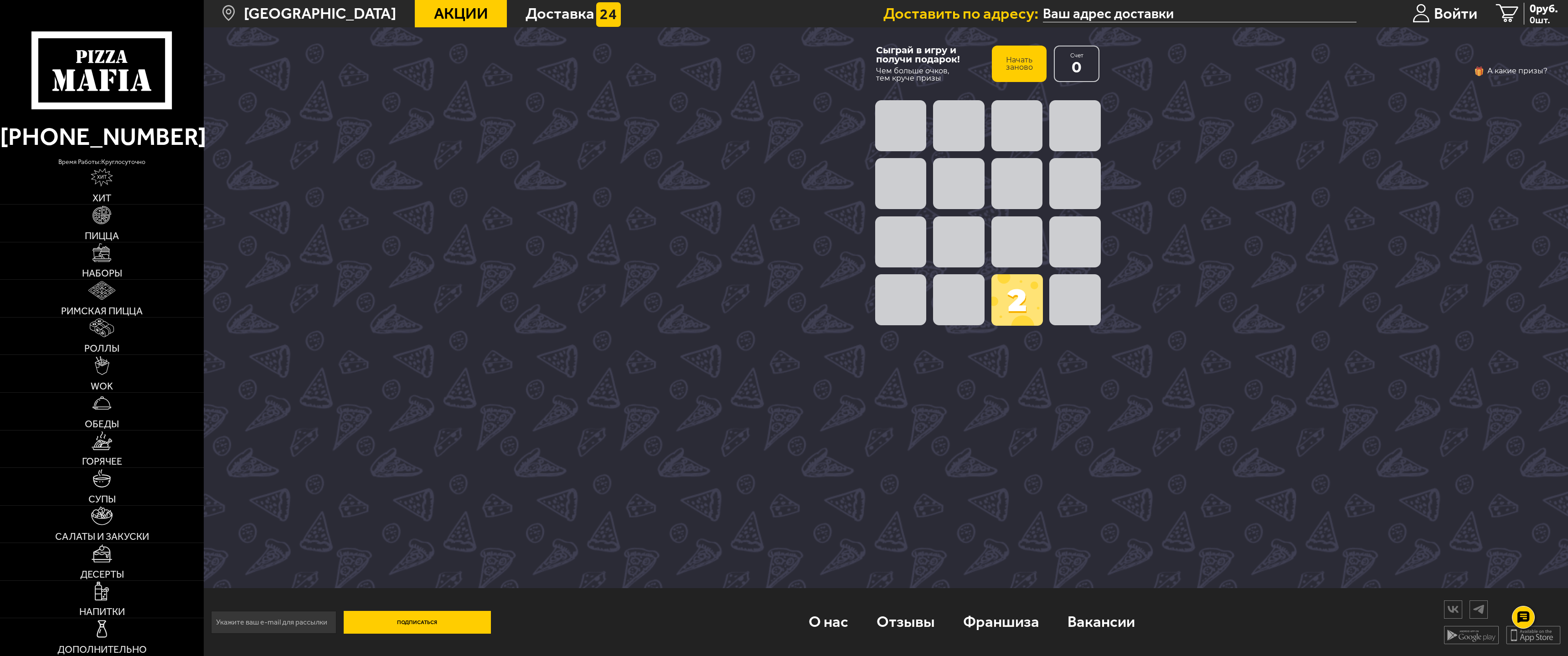
click at [1015, 65] on button "Начать заново" at bounding box center [1019, 64] width 55 height 37
click at [1073, 298] on span at bounding box center [1075, 300] width 51 height 51
click at [1011, 310] on span at bounding box center [1017, 300] width 51 height 51
drag, startPoint x: 956, startPoint y: 311, endPoint x: 934, endPoint y: 307, distance: 22.4
click at [956, 311] on span at bounding box center [959, 300] width 51 height 51
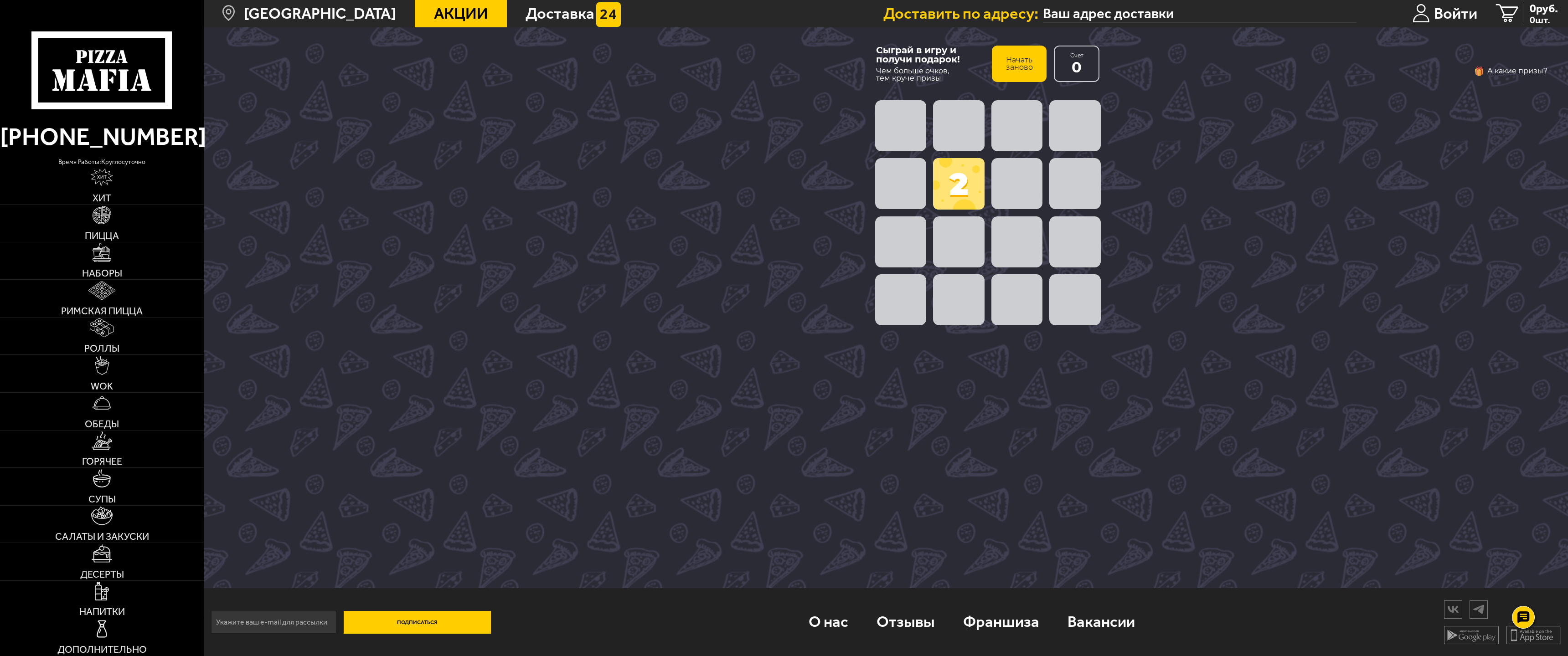
click at [896, 310] on span at bounding box center [901, 300] width 51 height 51
click at [892, 241] on span at bounding box center [901, 242] width 51 height 51
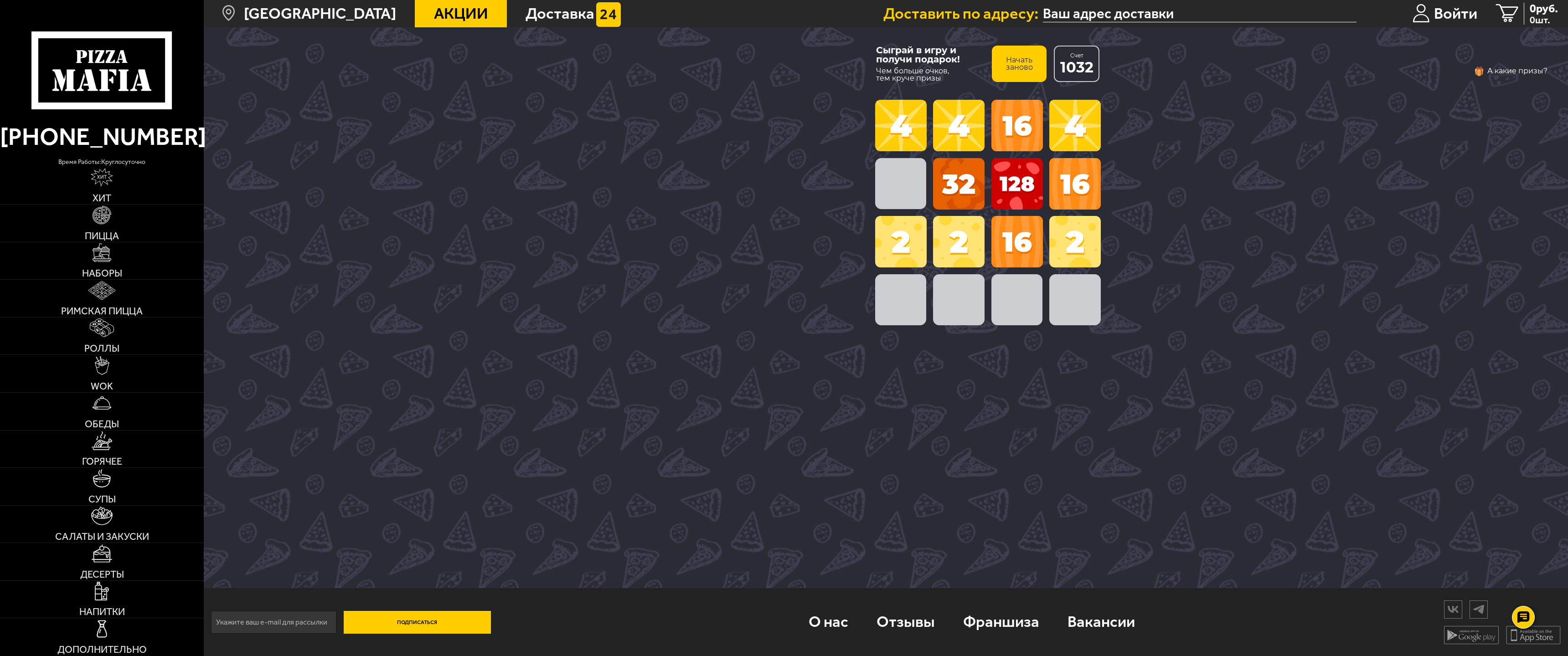
click at [1503, 66] on button "А какие призы?" at bounding box center [1510, 71] width 74 height 15
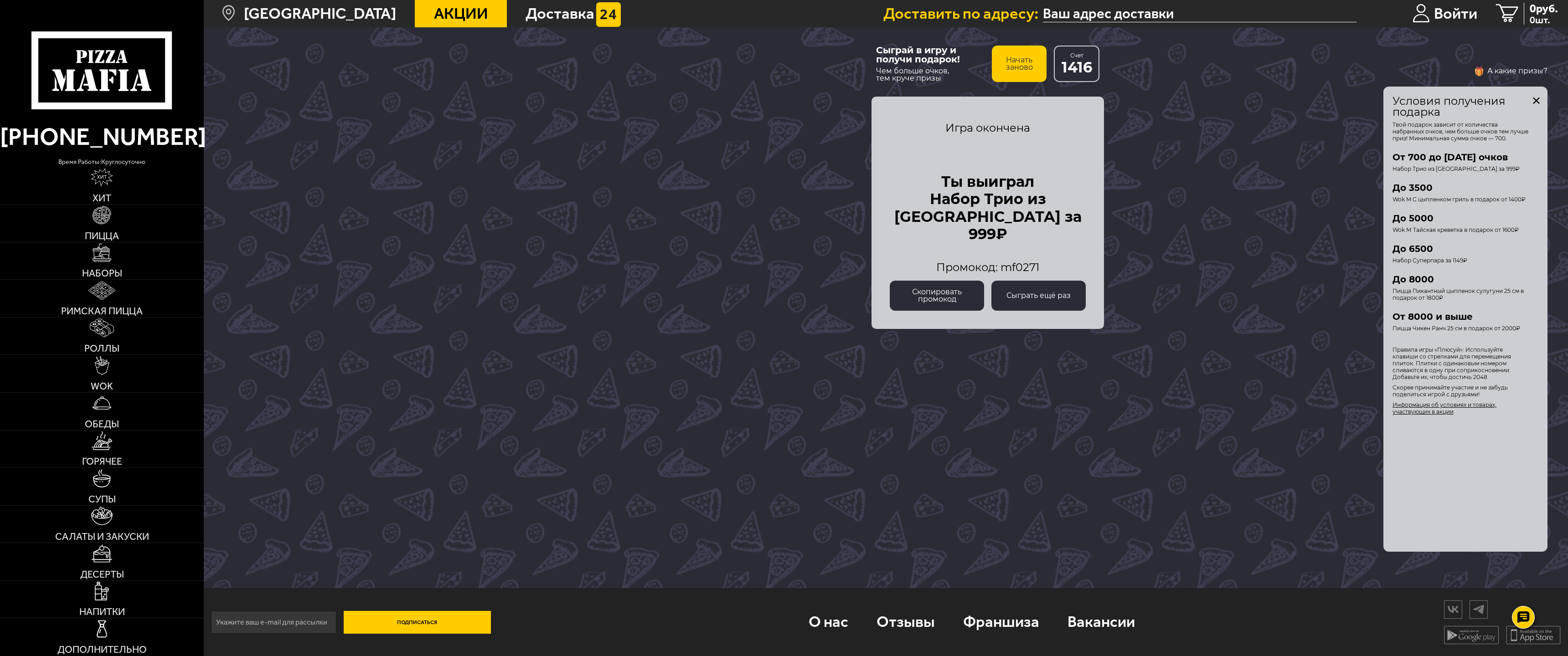
click at [1220, 177] on div "А какие призы? Условия получения подарка Твой подарок зависит от количества наб…" at bounding box center [1331, 308] width 435 height 488
